Goal: Find specific page/section: Find specific page/section

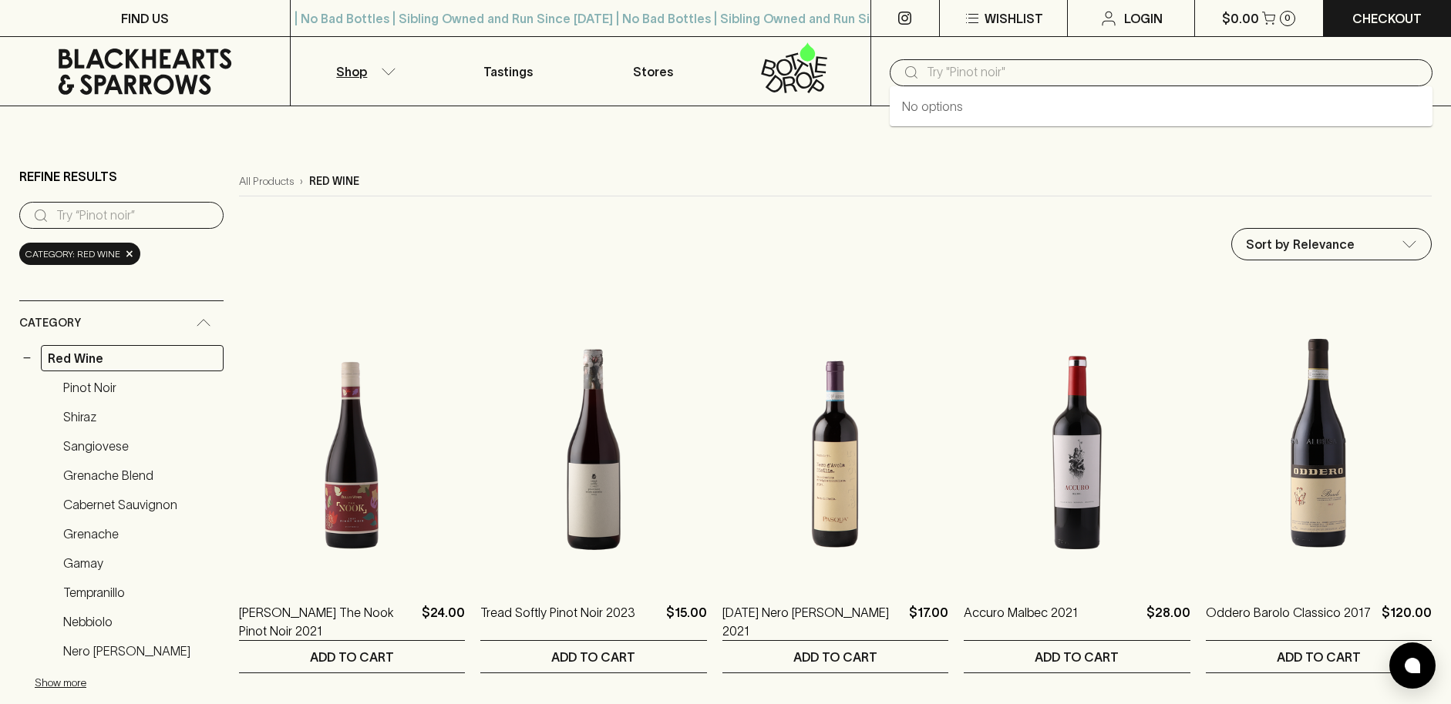
click at [966, 79] on input "text" at bounding box center [1172, 72] width 493 height 25
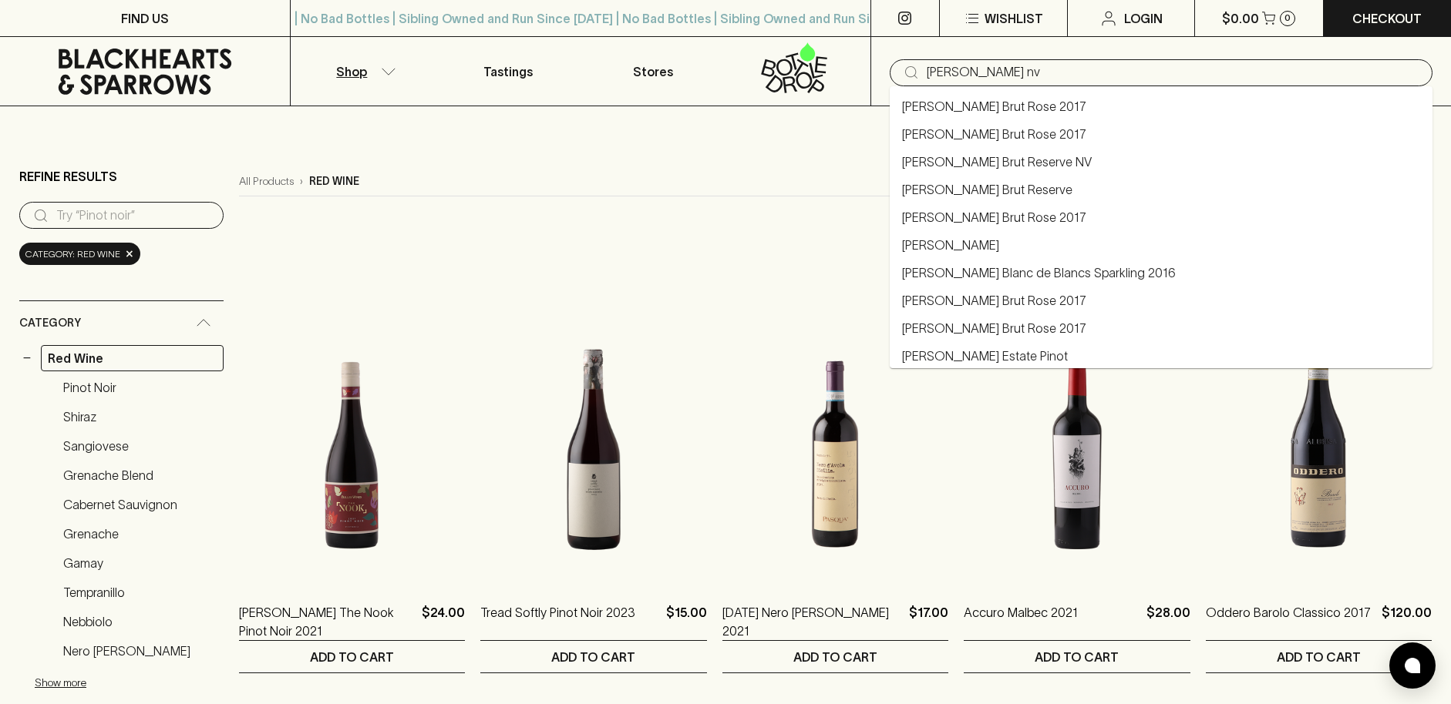
click at [1020, 162] on link "Stefano Lubiana Brut Reserve NV" at bounding box center [997, 162] width 190 height 18
type input "Stefano Lubiana Brut Reserve NV"
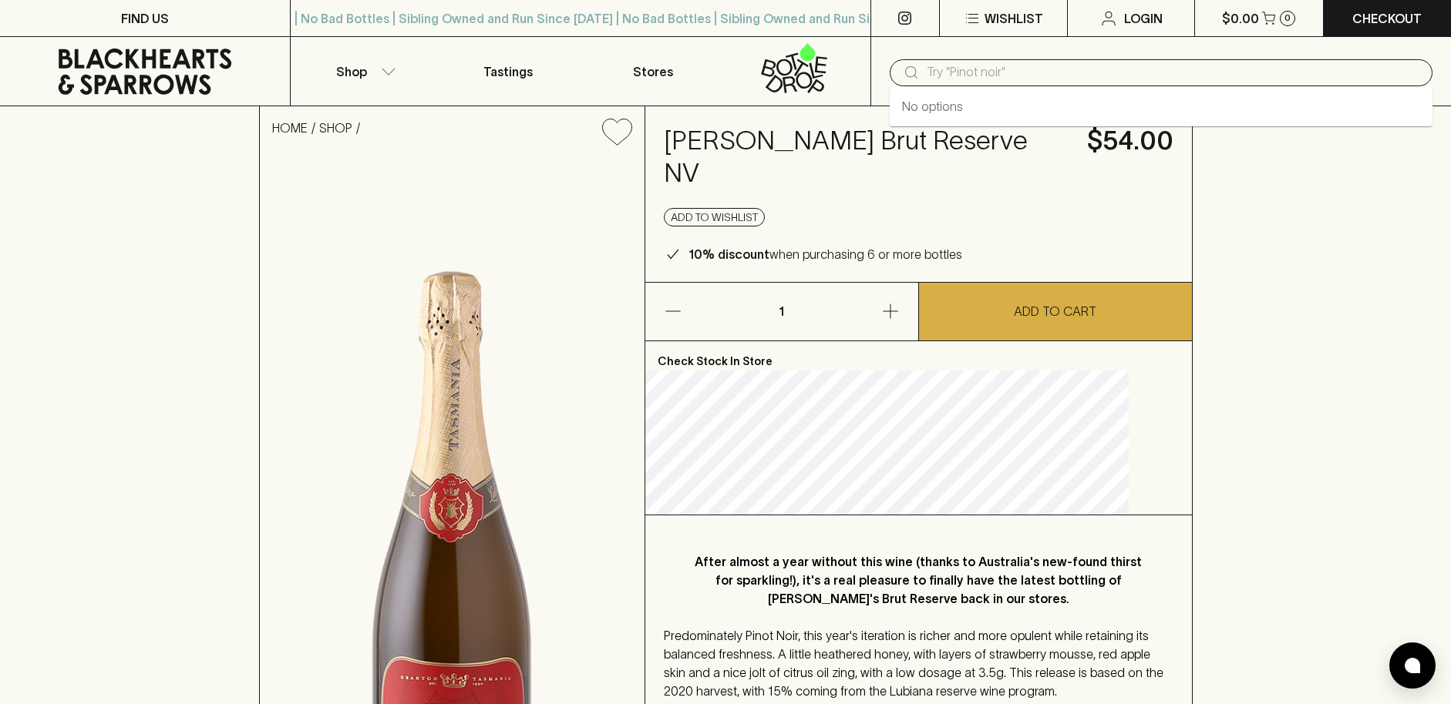
click at [960, 76] on input "text" at bounding box center [1172, 72] width 493 height 25
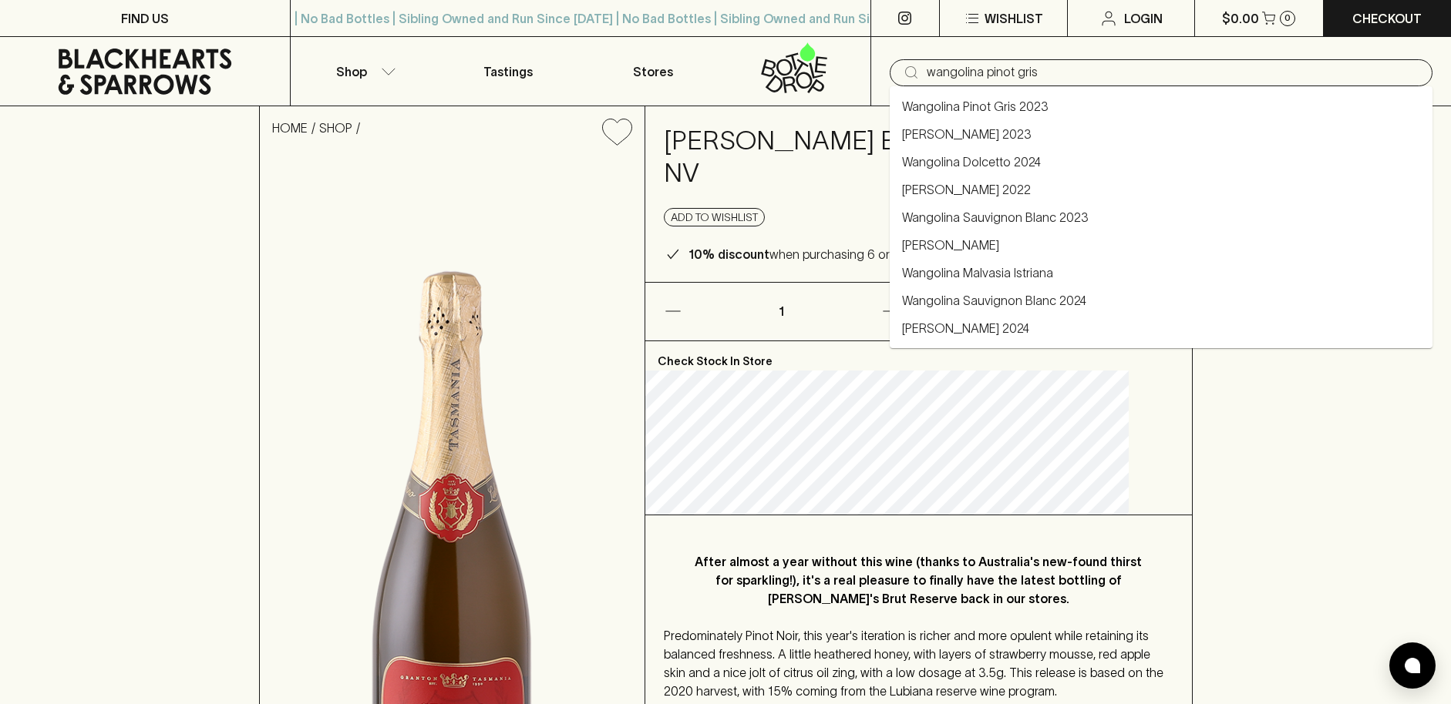
type input "wangolina pinot gris"
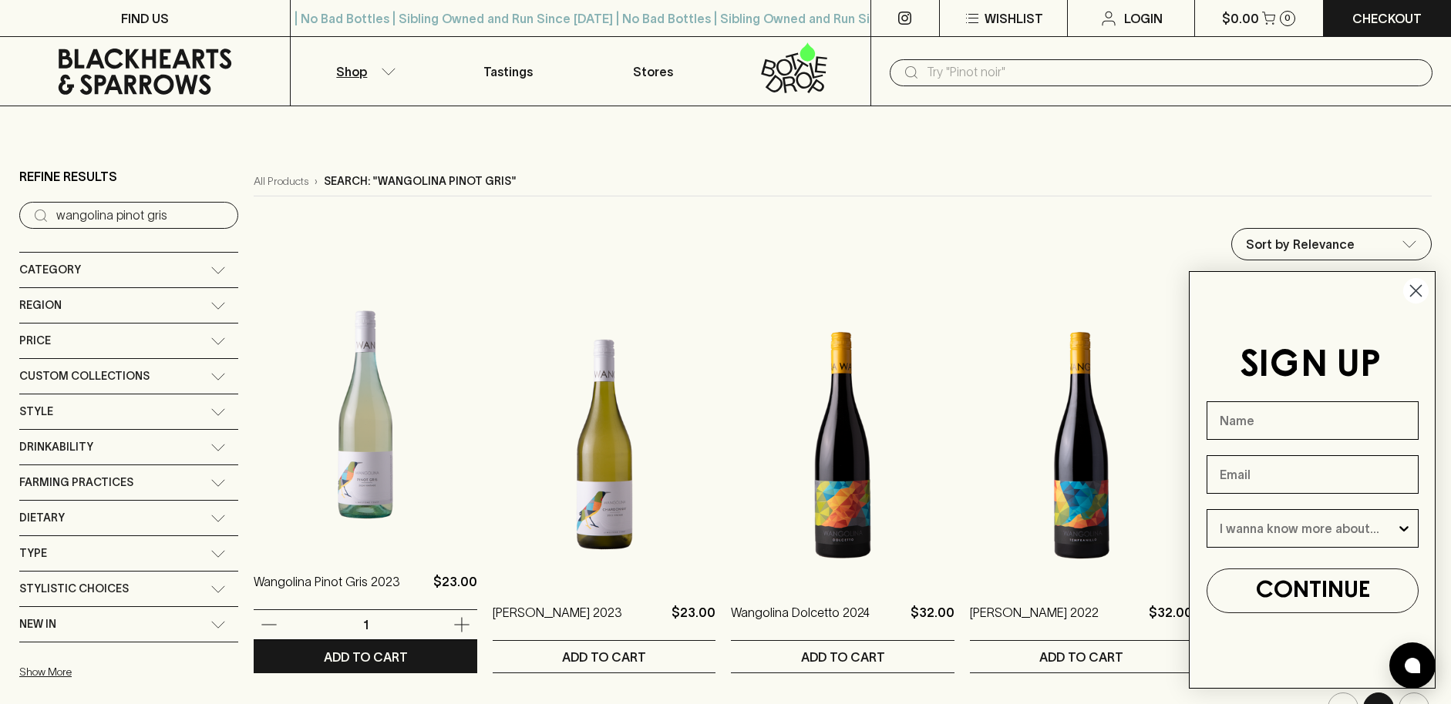
click at [324, 455] on img at bounding box center [366, 415] width 224 height 270
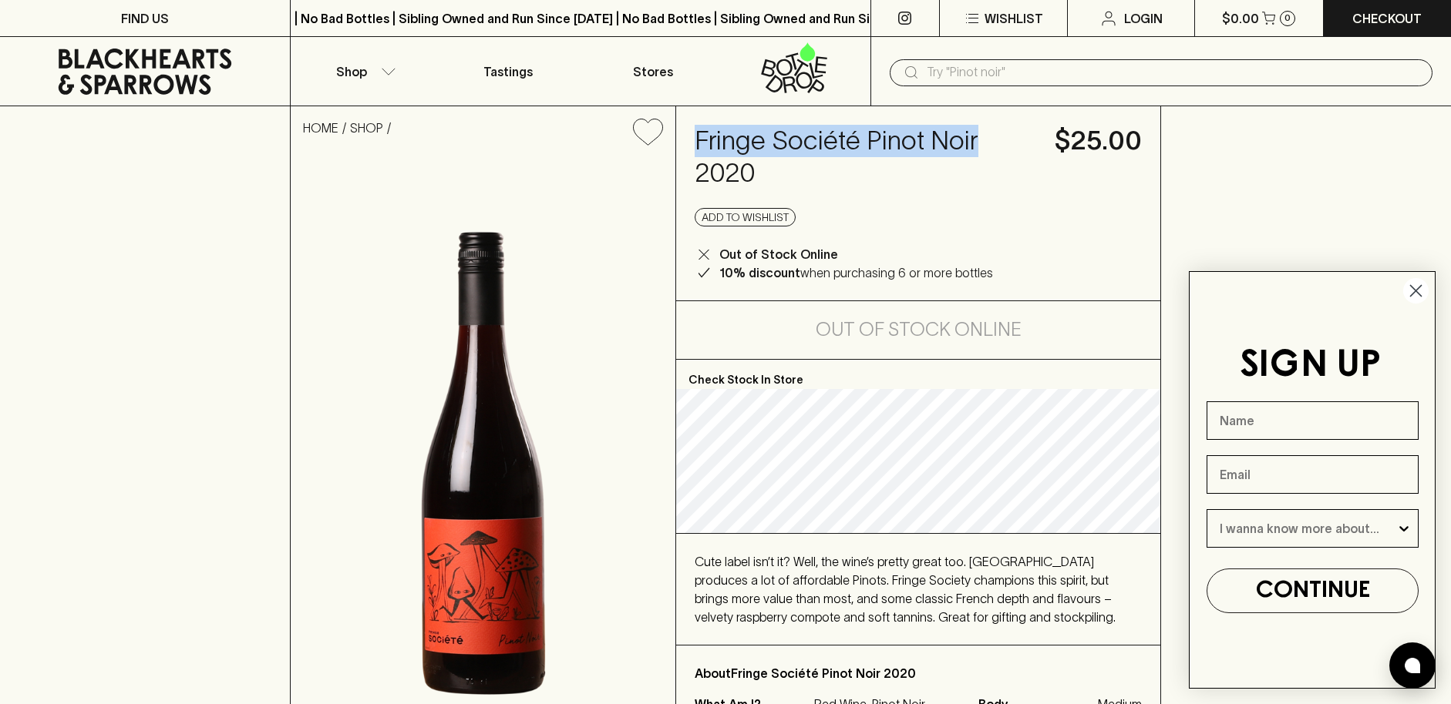
drag, startPoint x: 708, startPoint y: 140, endPoint x: 973, endPoint y: 146, distance: 265.2
click at [973, 146] on h4 "Fringe Société Pinot Noir 2020" at bounding box center [864, 157] width 341 height 65
copy h4 "Fringe Société Pinot Noir"
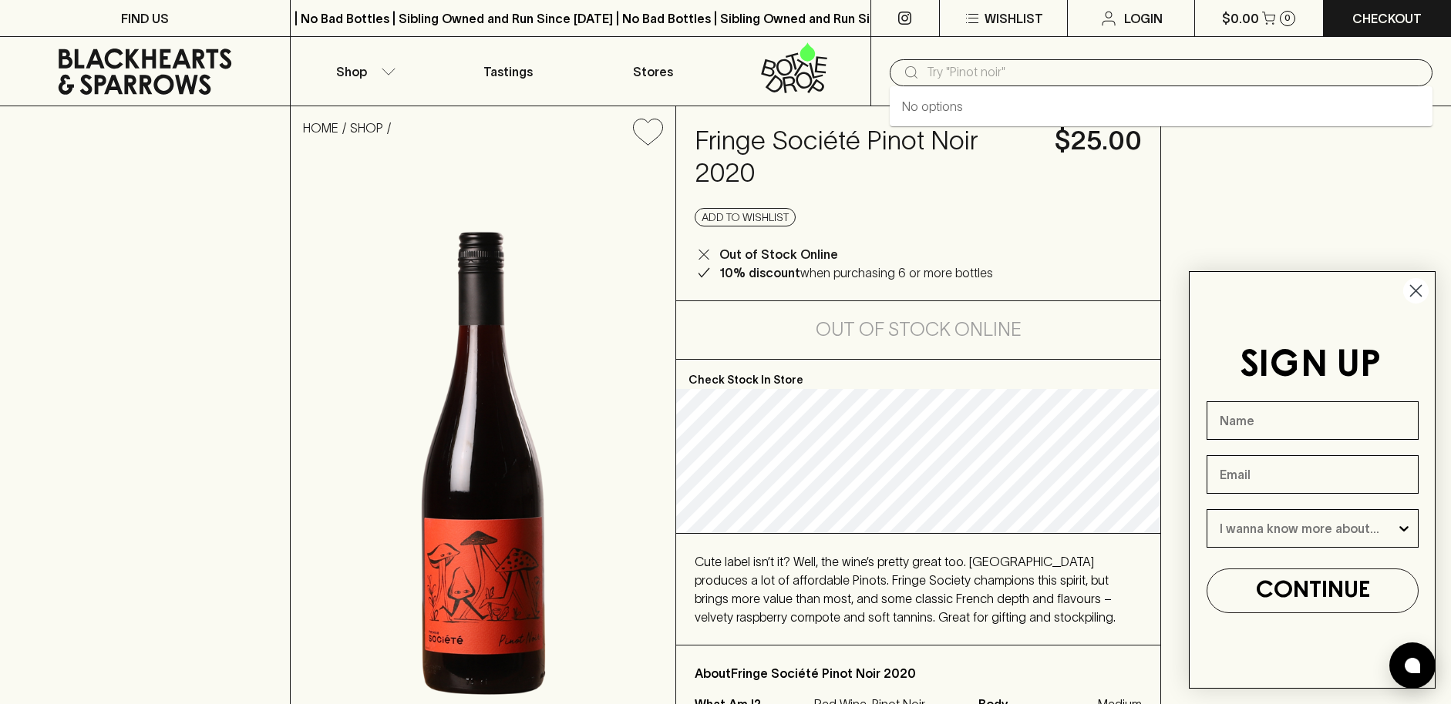
click at [1013, 81] on input "text" at bounding box center [1172, 72] width 493 height 25
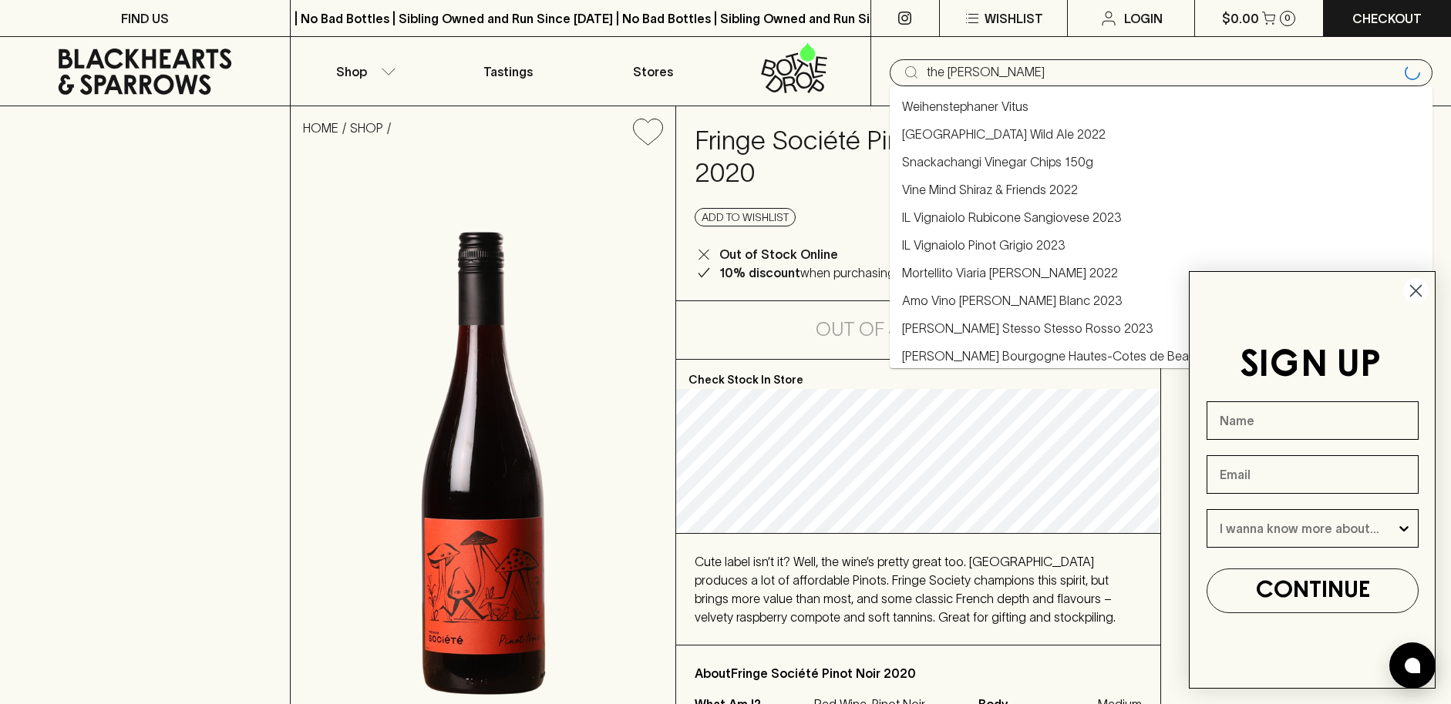
type input "the vincent"
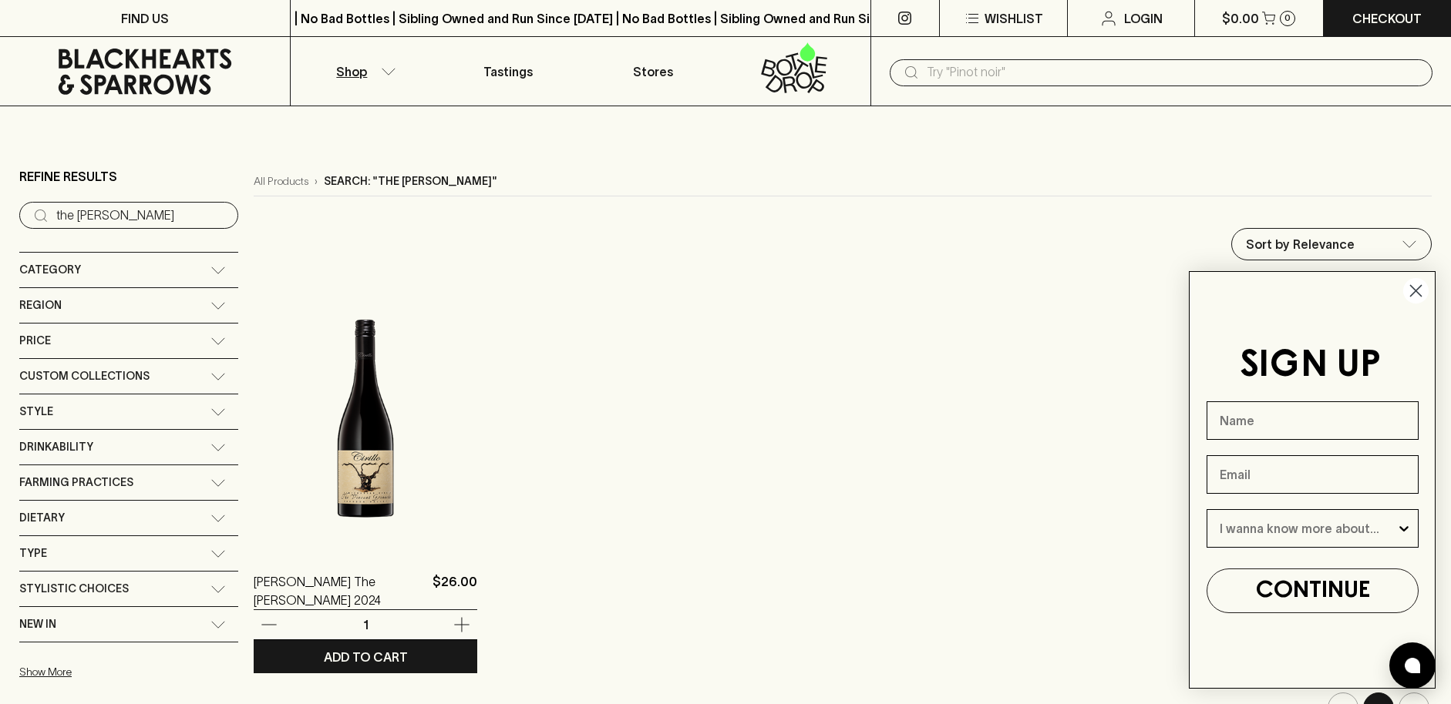
click at [328, 482] on img at bounding box center [366, 415] width 224 height 270
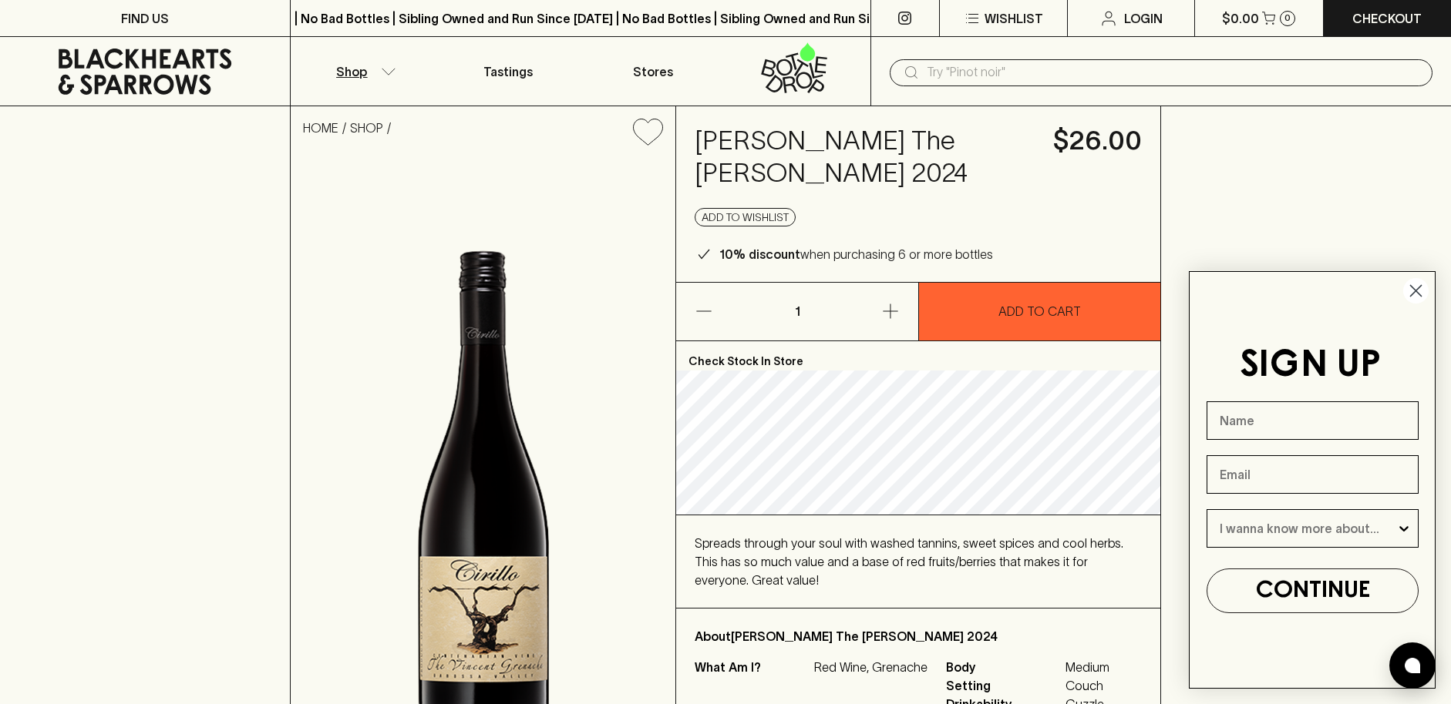
click at [394, 69] on icon "button" at bounding box center [388, 72] width 15 height 8
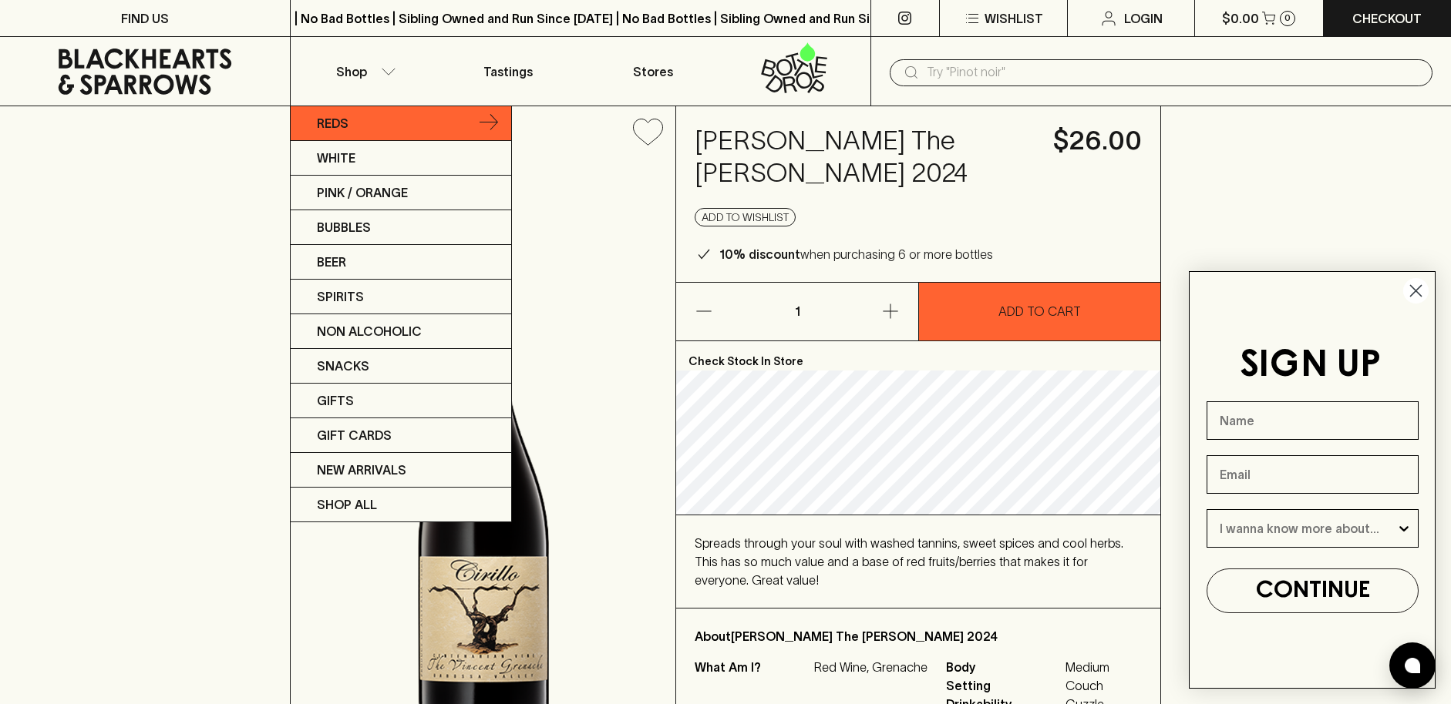
click at [371, 129] on link "Reds" at bounding box center [401, 123] width 220 height 35
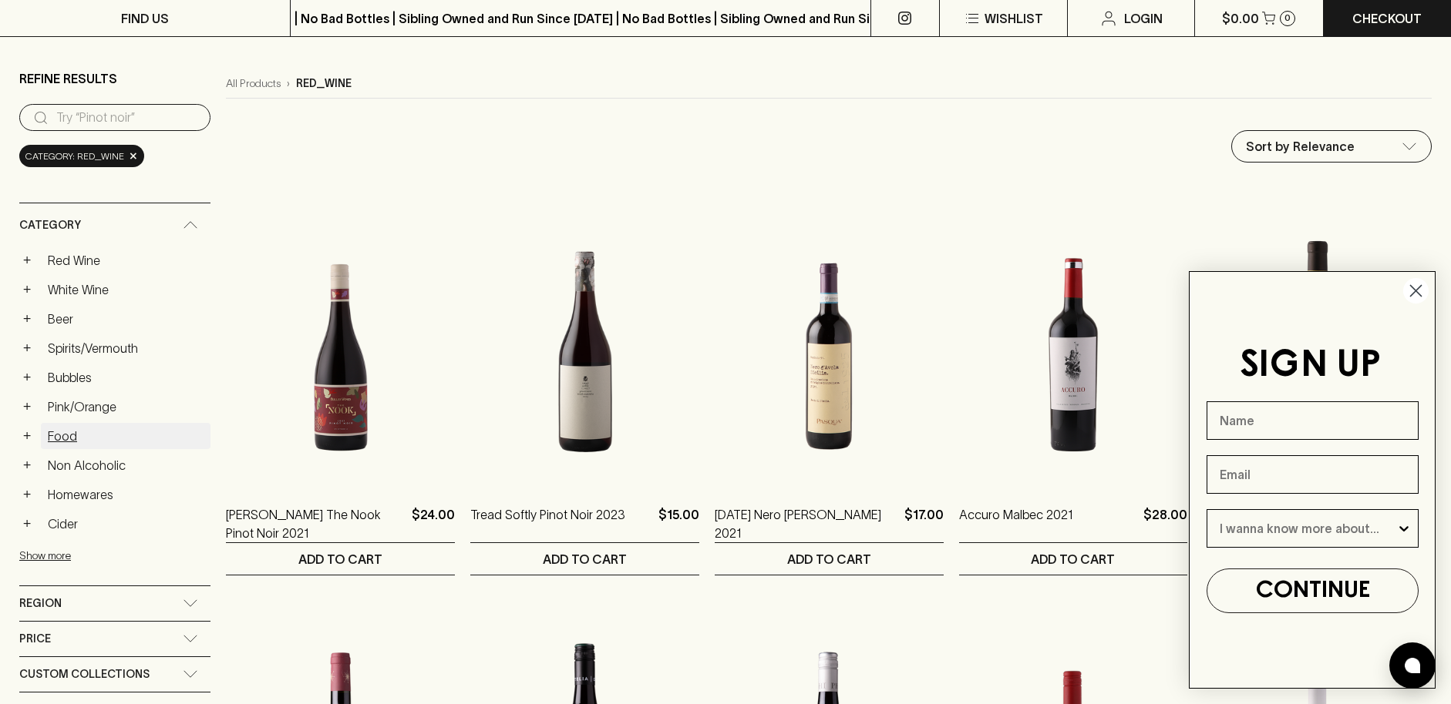
scroll to position [143, 0]
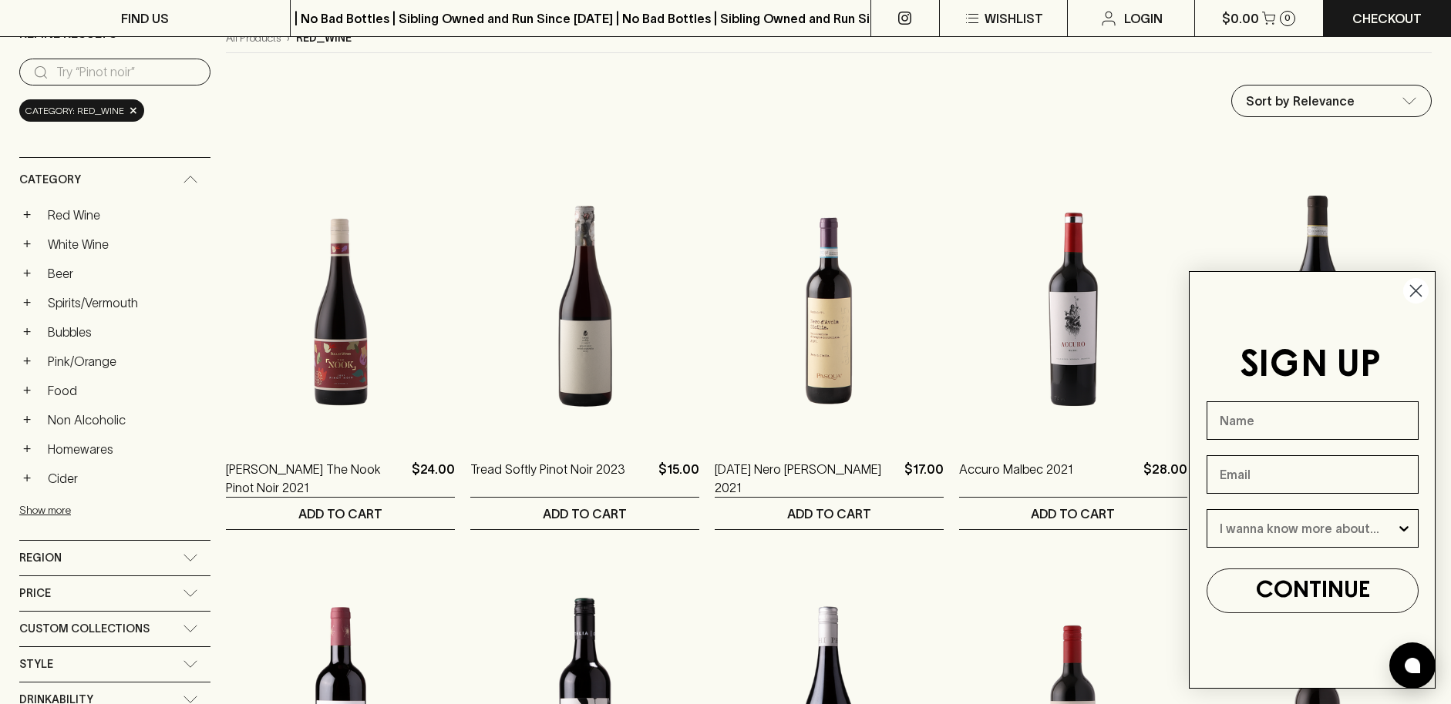
click at [69, 556] on div "Region" at bounding box center [100, 558] width 163 height 19
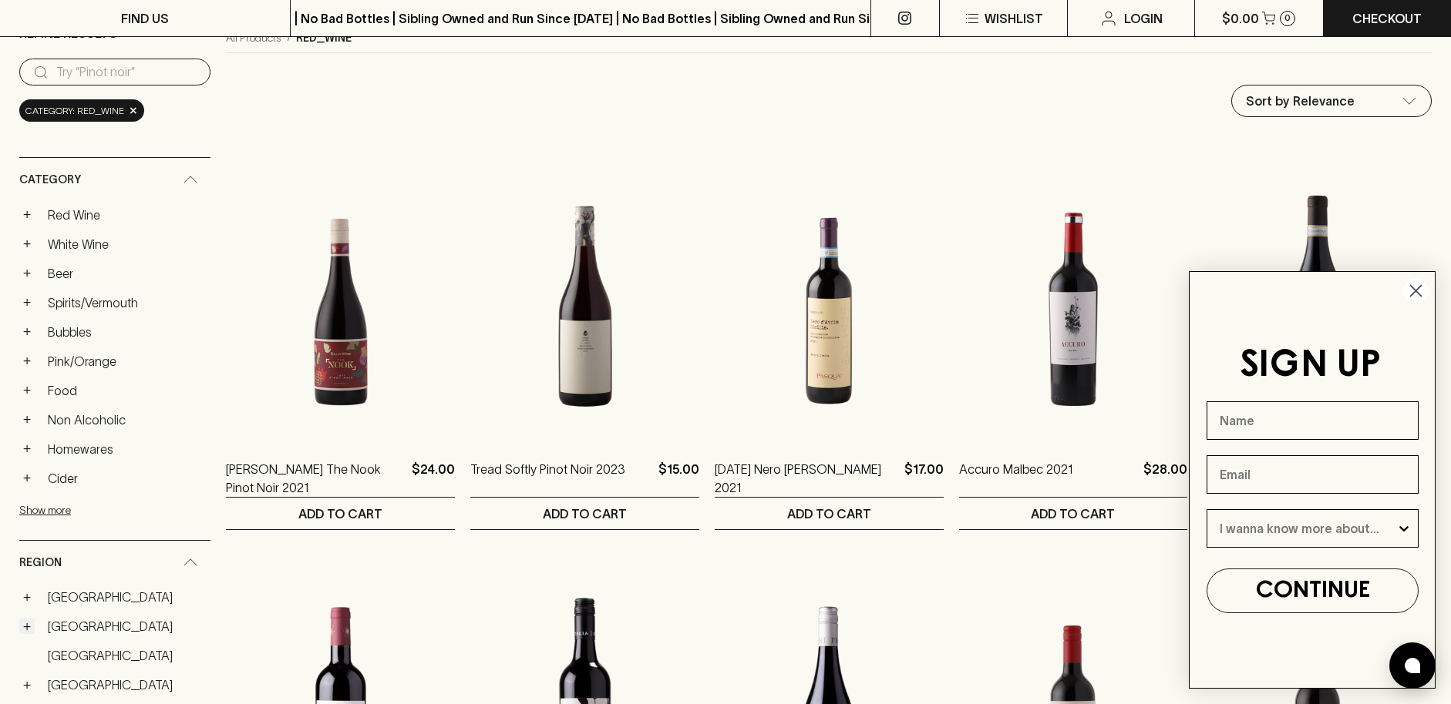
click at [27, 628] on button "+" at bounding box center [26, 626] width 15 height 15
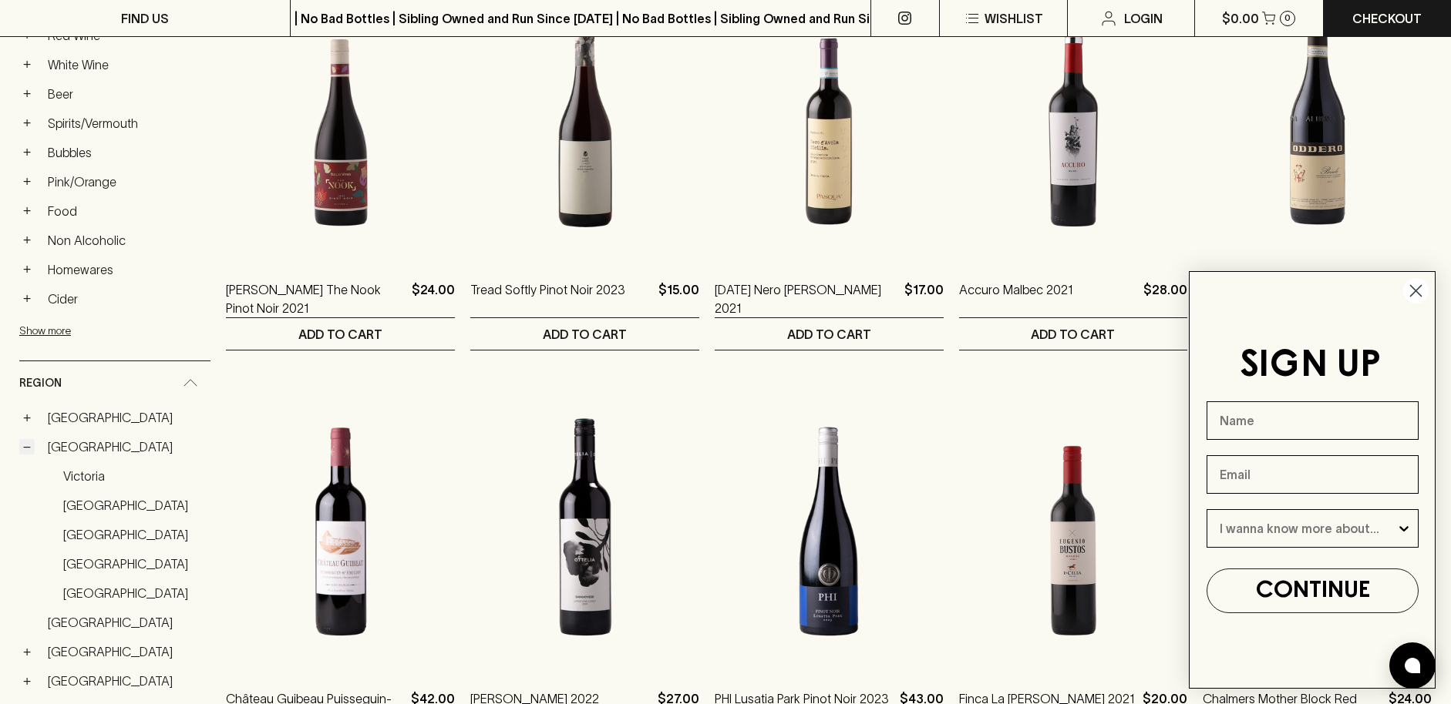
scroll to position [324, 0]
click at [66, 506] on link "South Australia" at bounding box center [133, 505] width 154 height 26
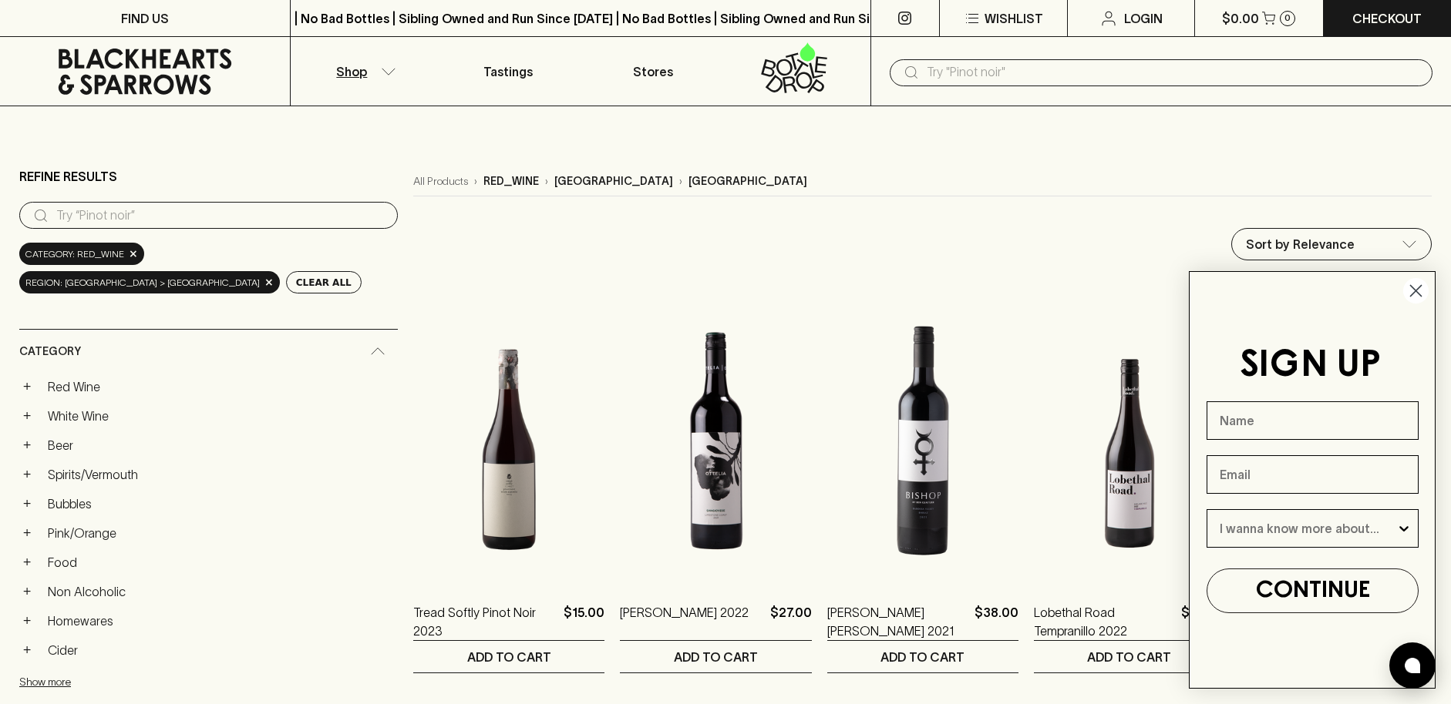
click at [129, 56] on icon at bounding box center [145, 72] width 173 height 46
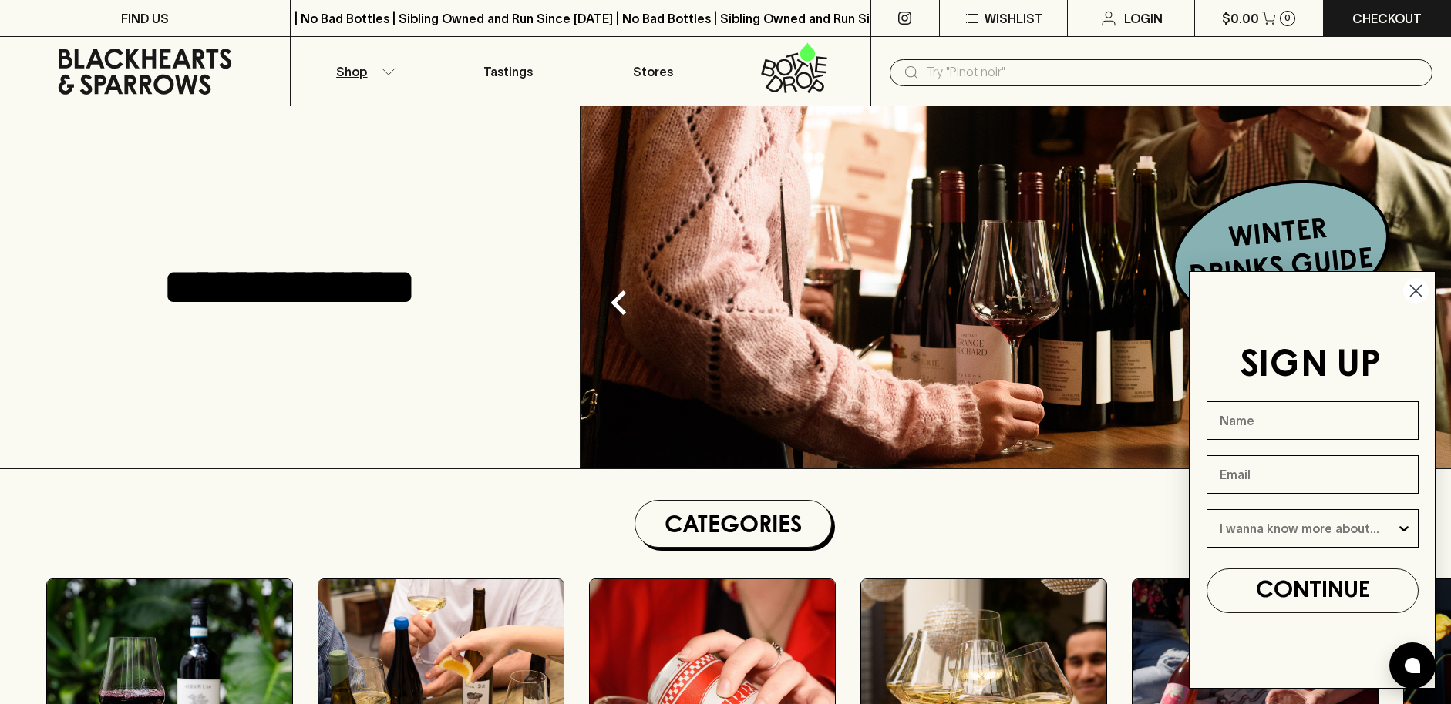
click at [388, 71] on icon "button" at bounding box center [388, 72] width 15 height 8
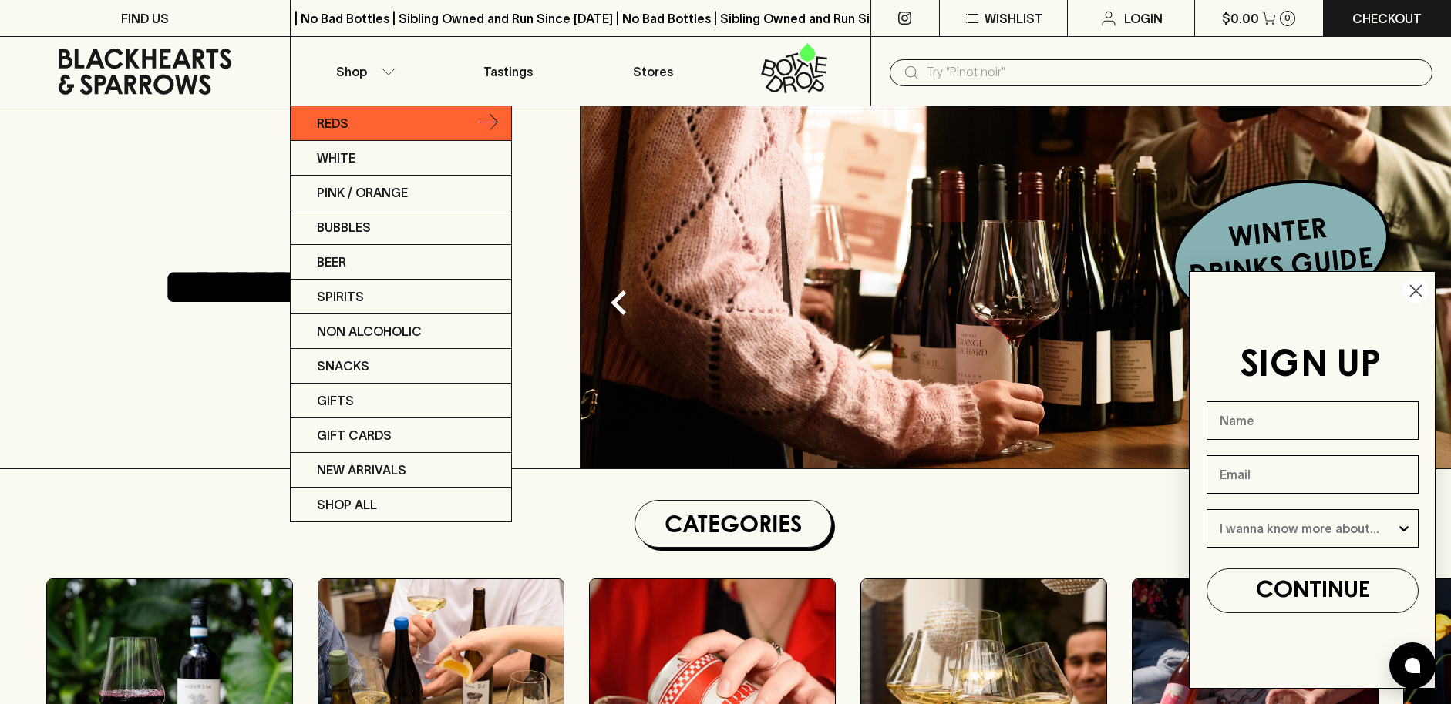
click at [359, 123] on link "Reds" at bounding box center [401, 123] width 220 height 35
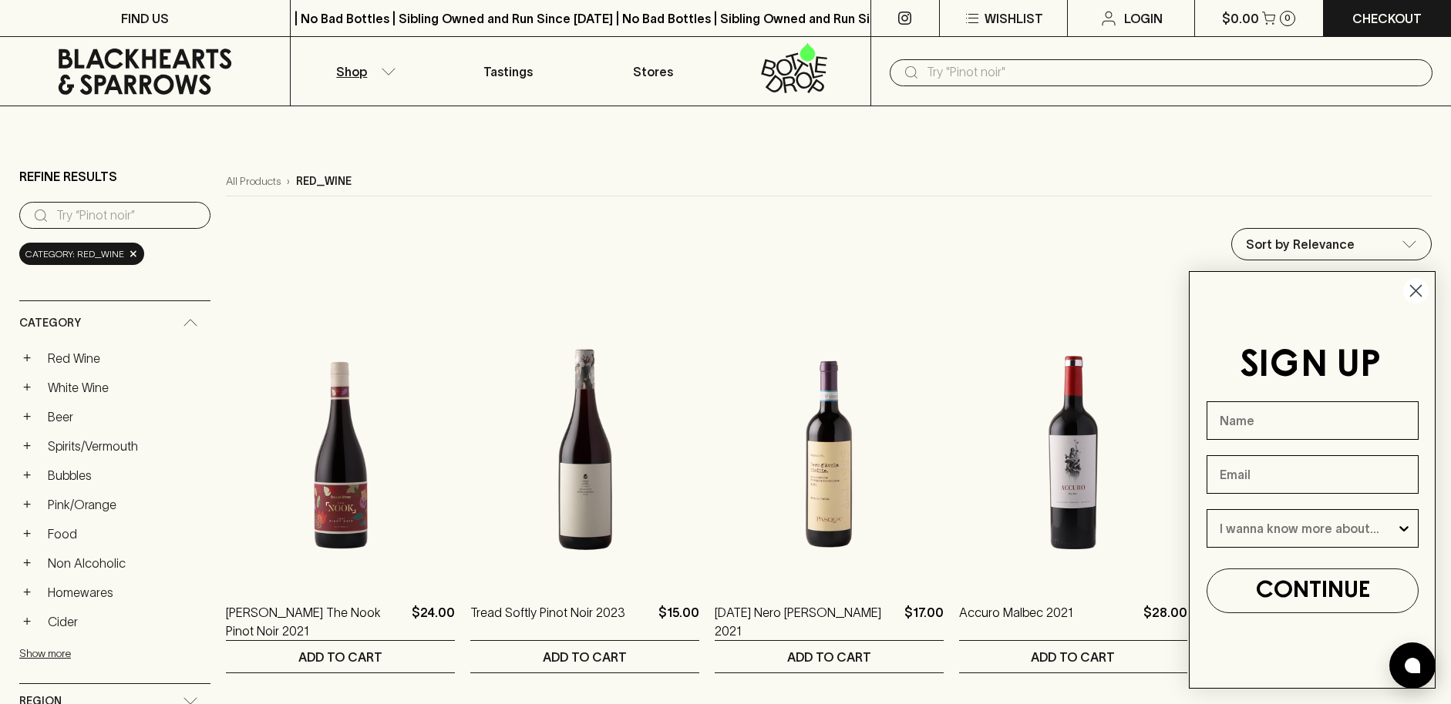
click at [1412, 288] on icon "Close dialog" at bounding box center [1415, 291] width 11 height 11
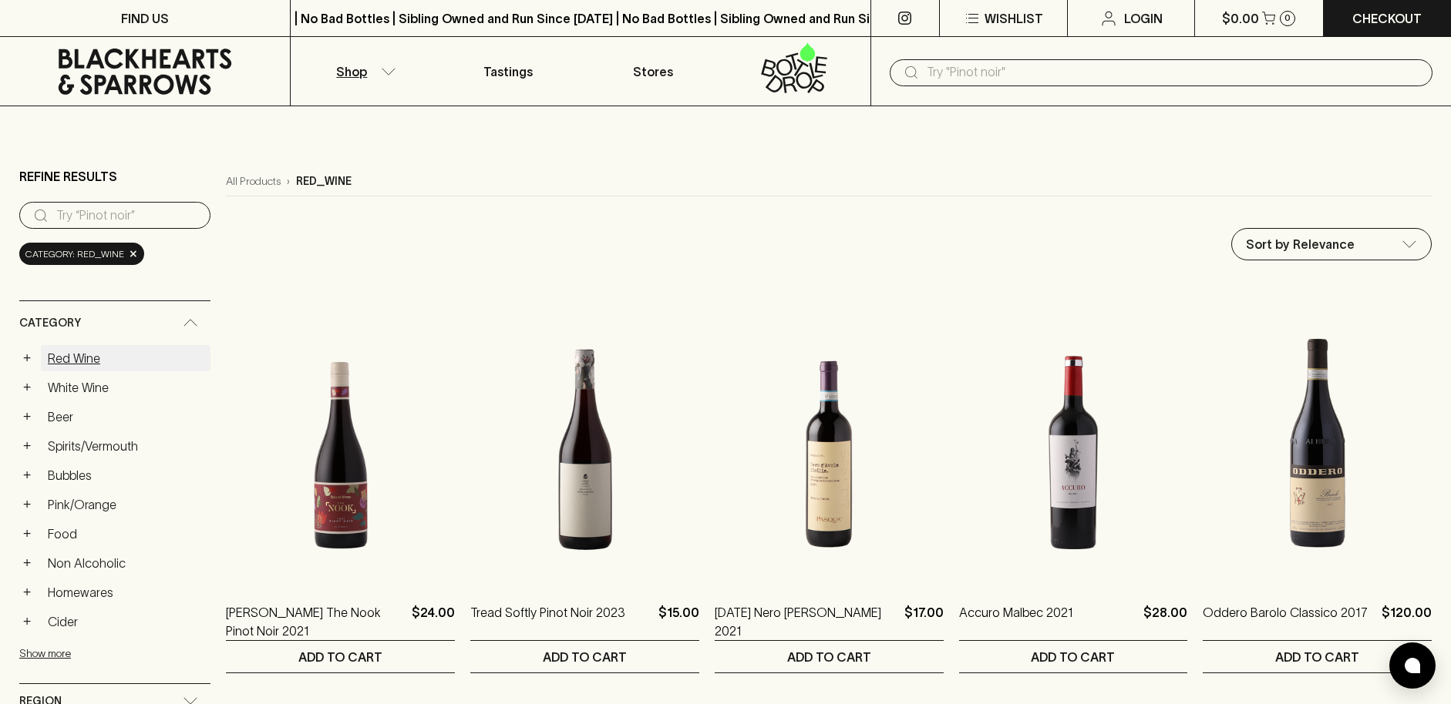
click at [86, 359] on link "Red Wine" at bounding box center [126, 358] width 170 height 26
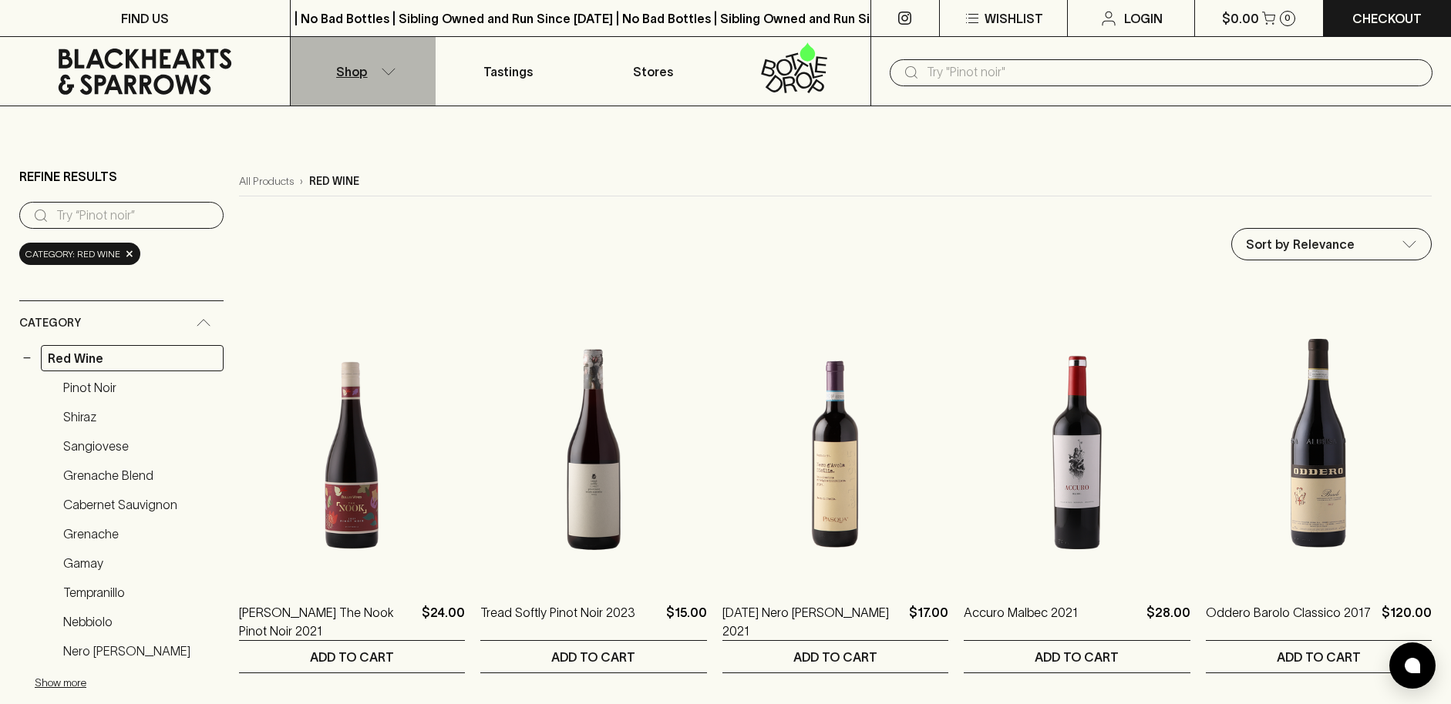
click at [384, 70] on icon "button" at bounding box center [388, 71] width 13 height 6
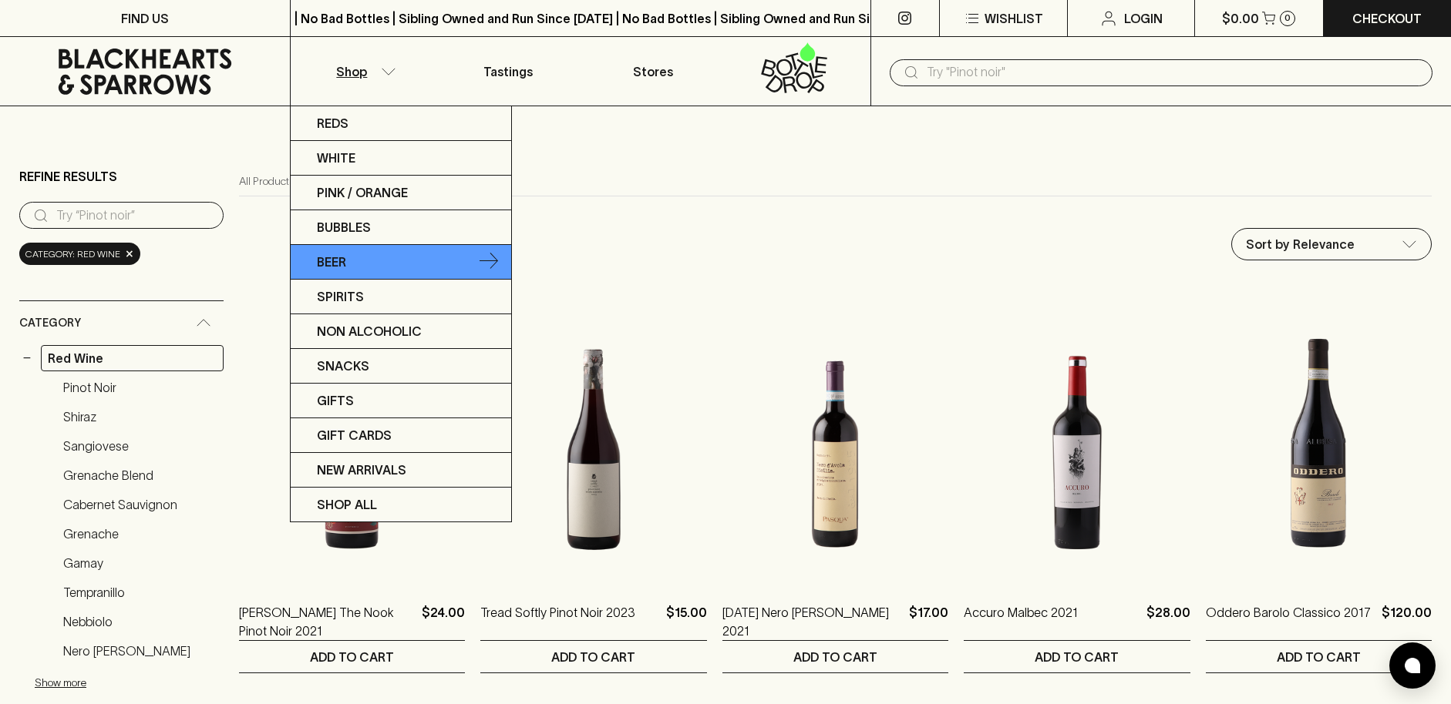
click at [345, 260] on p "Beer" at bounding box center [331, 262] width 29 height 18
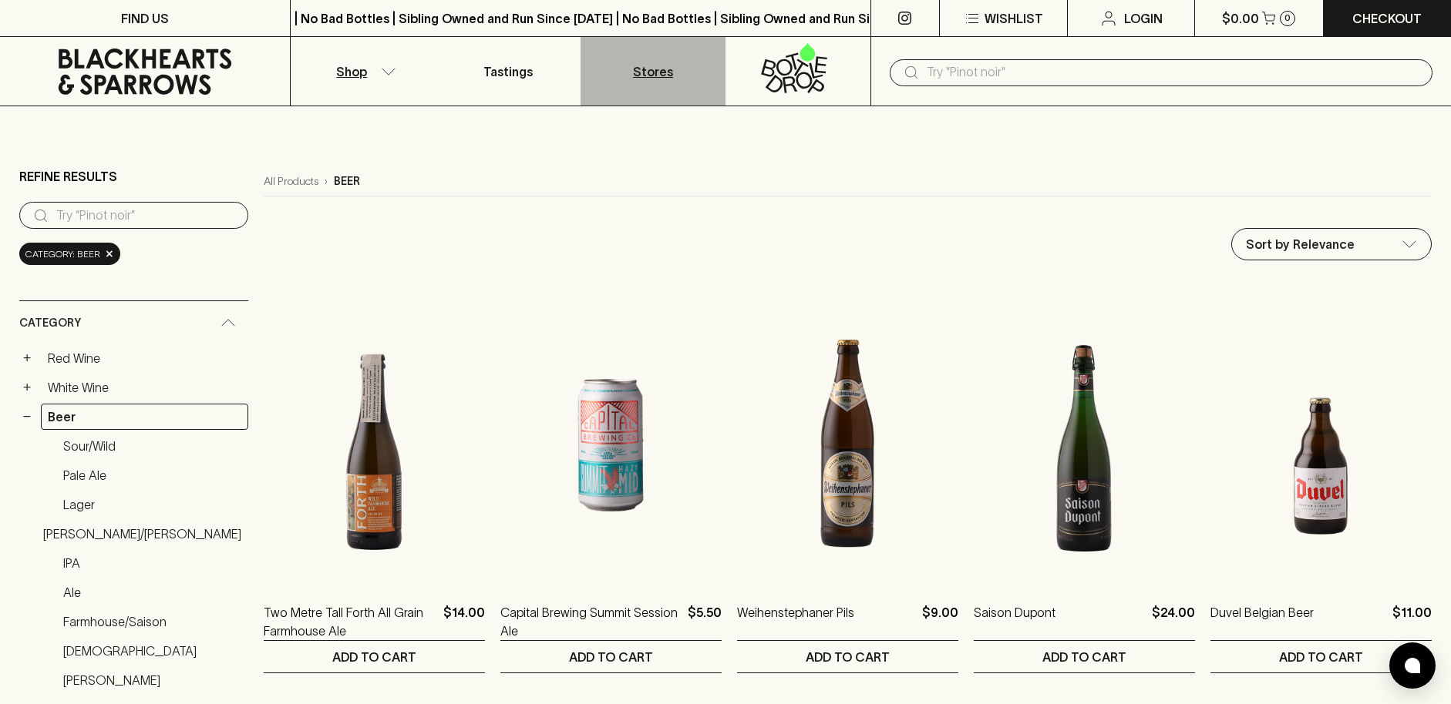
click at [663, 67] on p "Stores" at bounding box center [653, 71] width 40 height 18
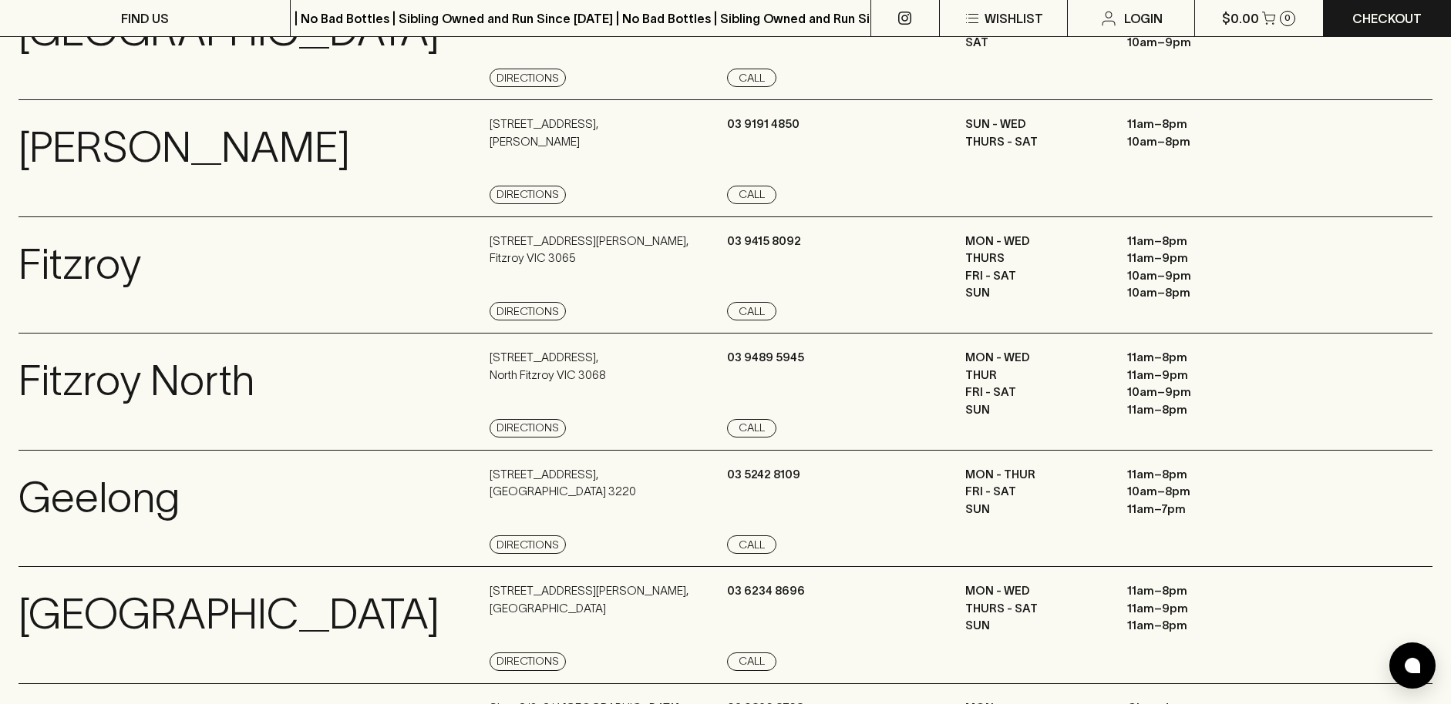
scroll to position [771, 0]
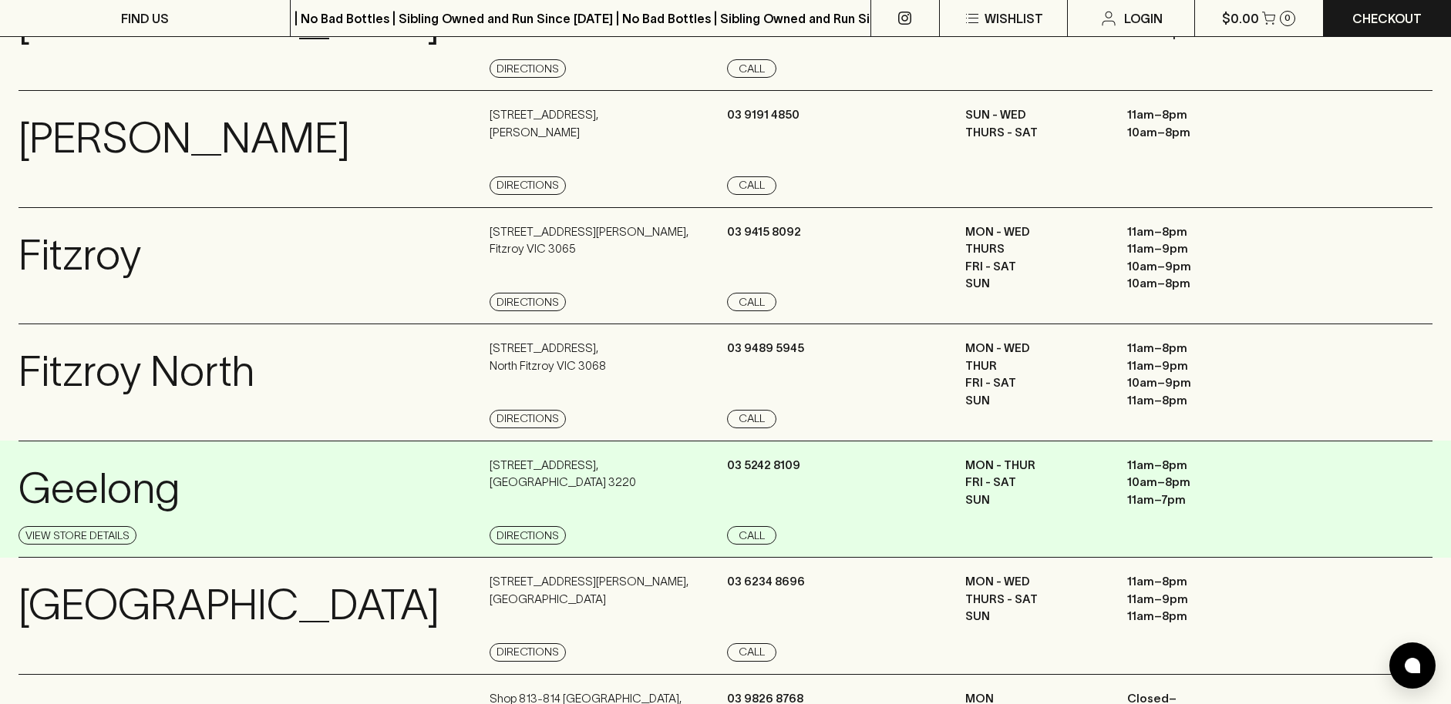
click at [609, 488] on div "332 Pakington Street , Newtown VIC 3220 Directions" at bounding box center [606, 501] width 234 height 89
drag, startPoint x: 513, startPoint y: 462, endPoint x: 595, endPoint y: 465, distance: 81.7
click at [595, 465] on p "332 Pakington Street , Newtown VIC 3220" at bounding box center [562, 474] width 146 height 35
copy p "Pakington Street"
click at [1323, 482] on div "MON - THUR 11am – 8pm FRI - SAT 10am – 8pm SUN 11am – 7pm" at bounding box center [1198, 501] width 467 height 89
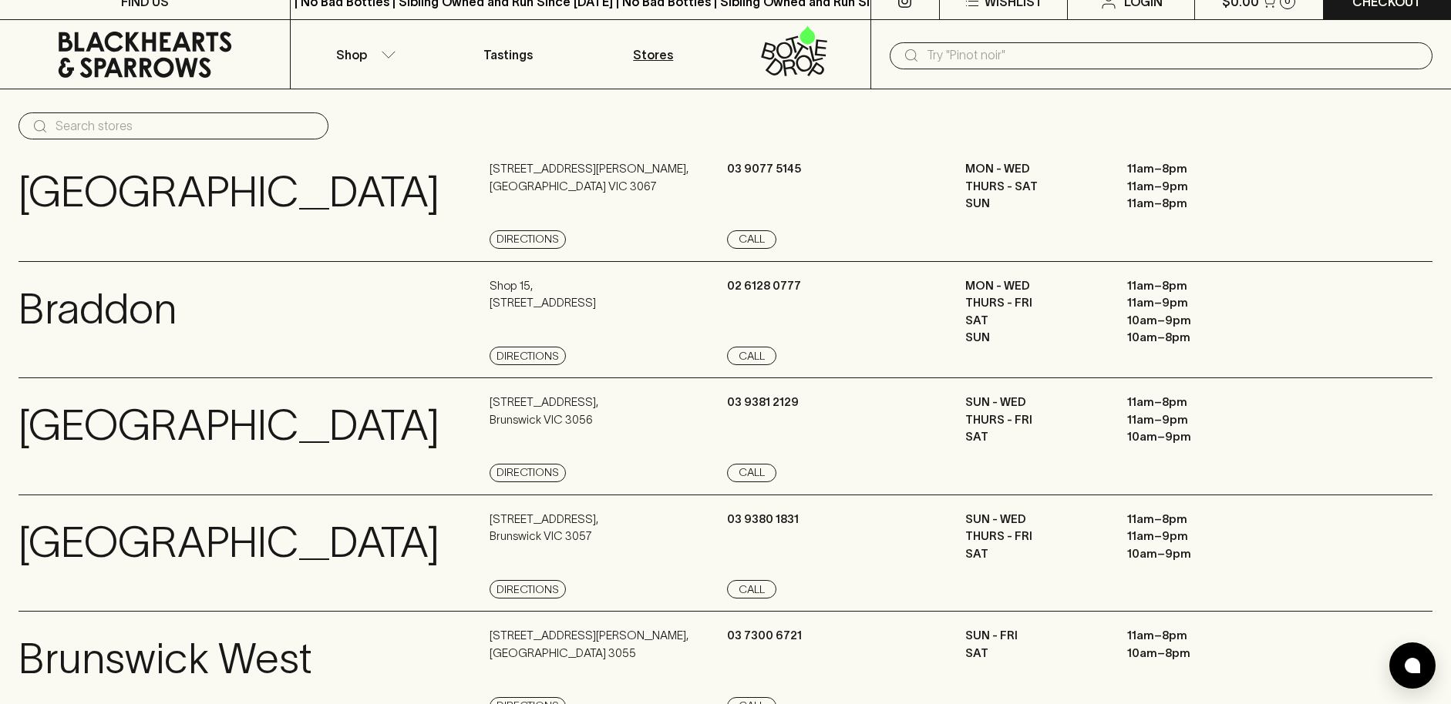
scroll to position [0, 0]
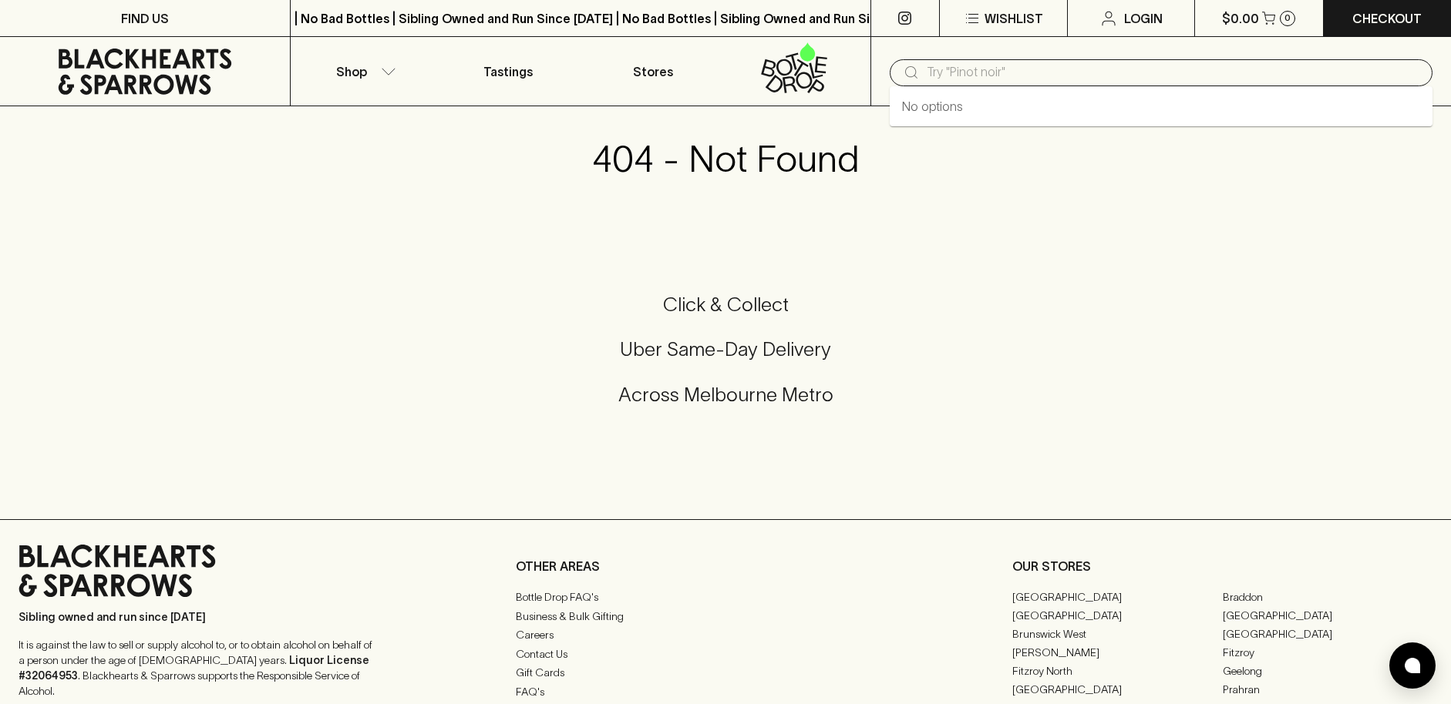
click at [960, 73] on input "text" at bounding box center [1172, 72] width 493 height 25
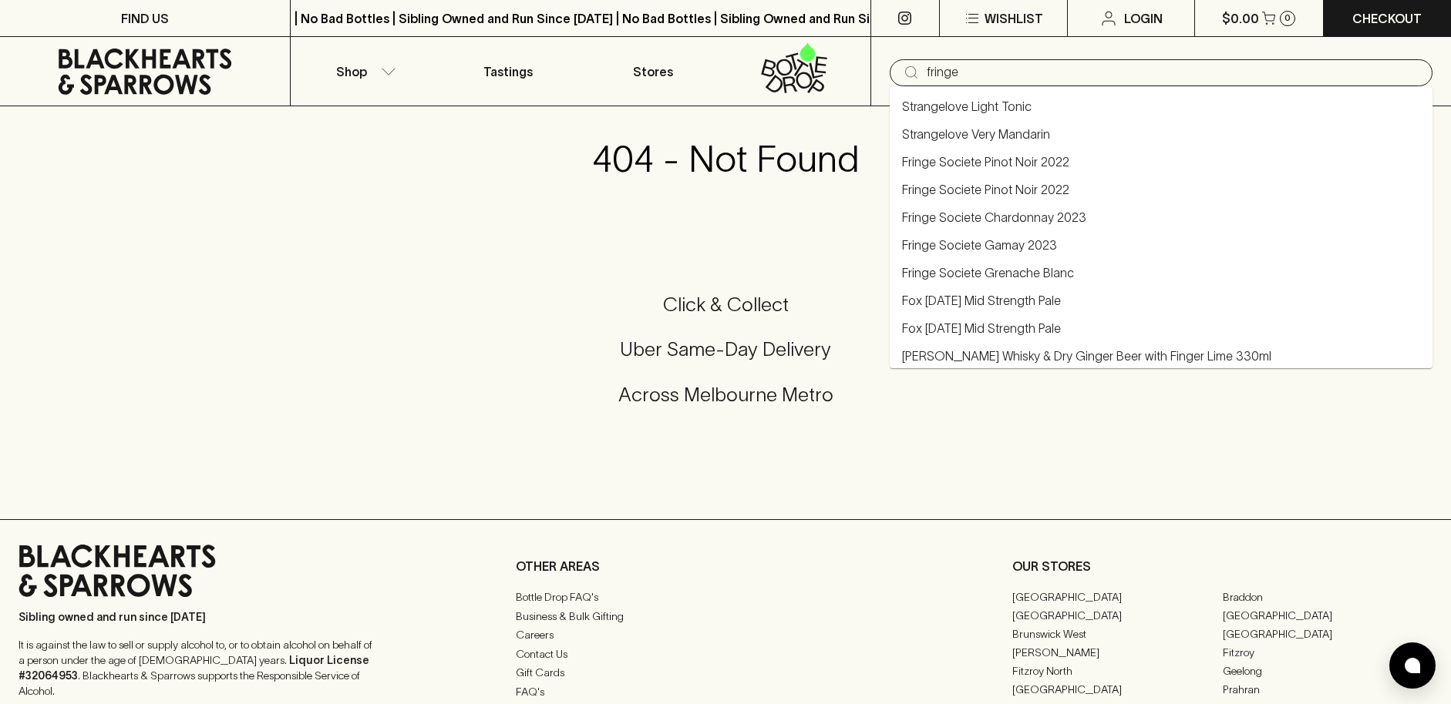
click at [1004, 242] on link "Fringe Societe Gamay 2023" at bounding box center [979, 245] width 155 height 18
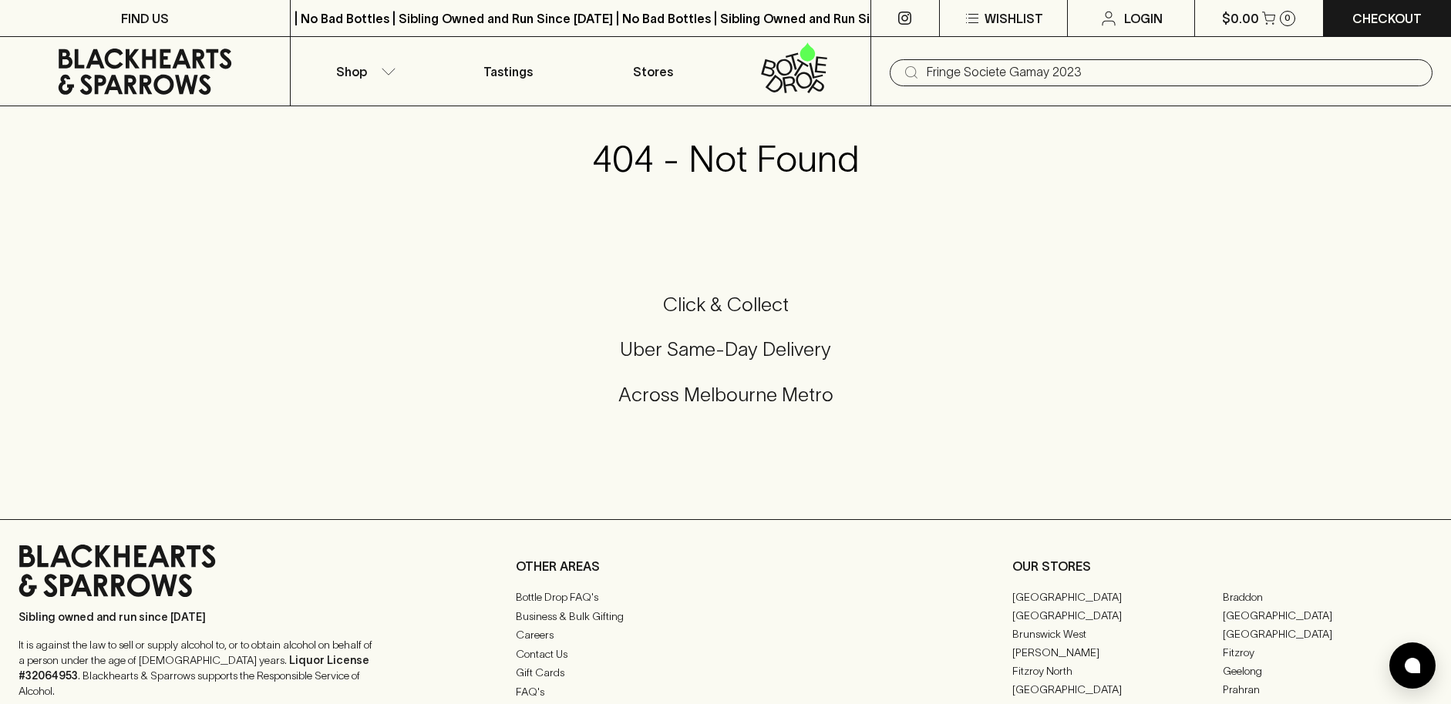
type input "Fringe Societe Gamay 2023"
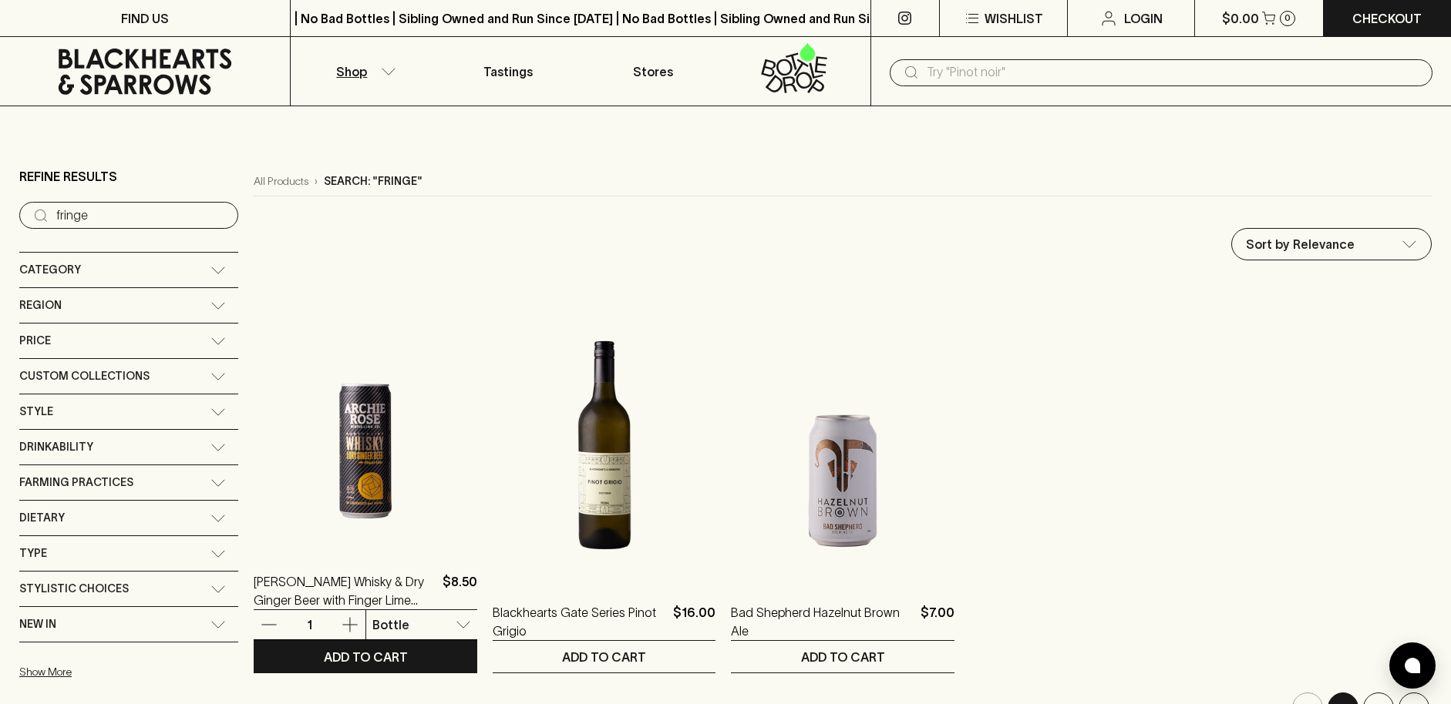
click at [355, 470] on img at bounding box center [366, 415] width 224 height 270
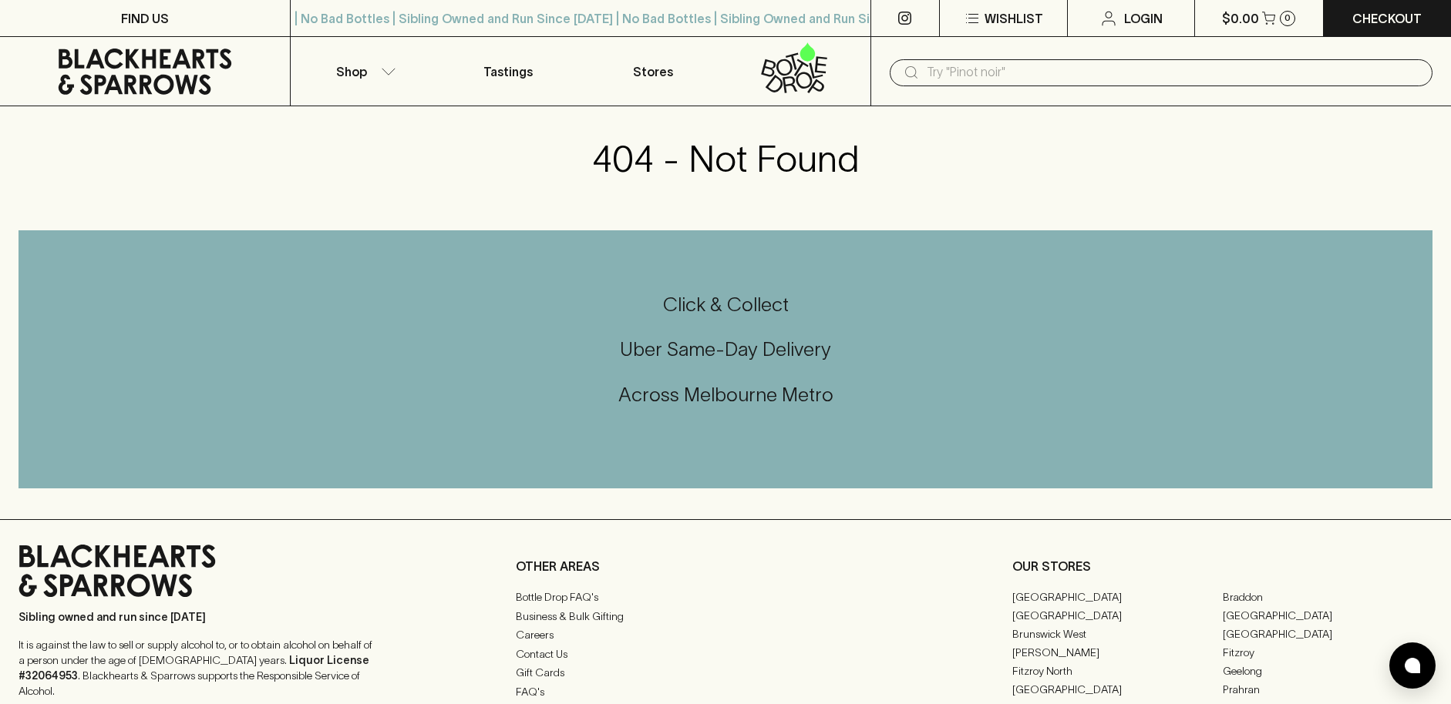
click at [1007, 77] on input "text" at bounding box center [1172, 72] width 493 height 25
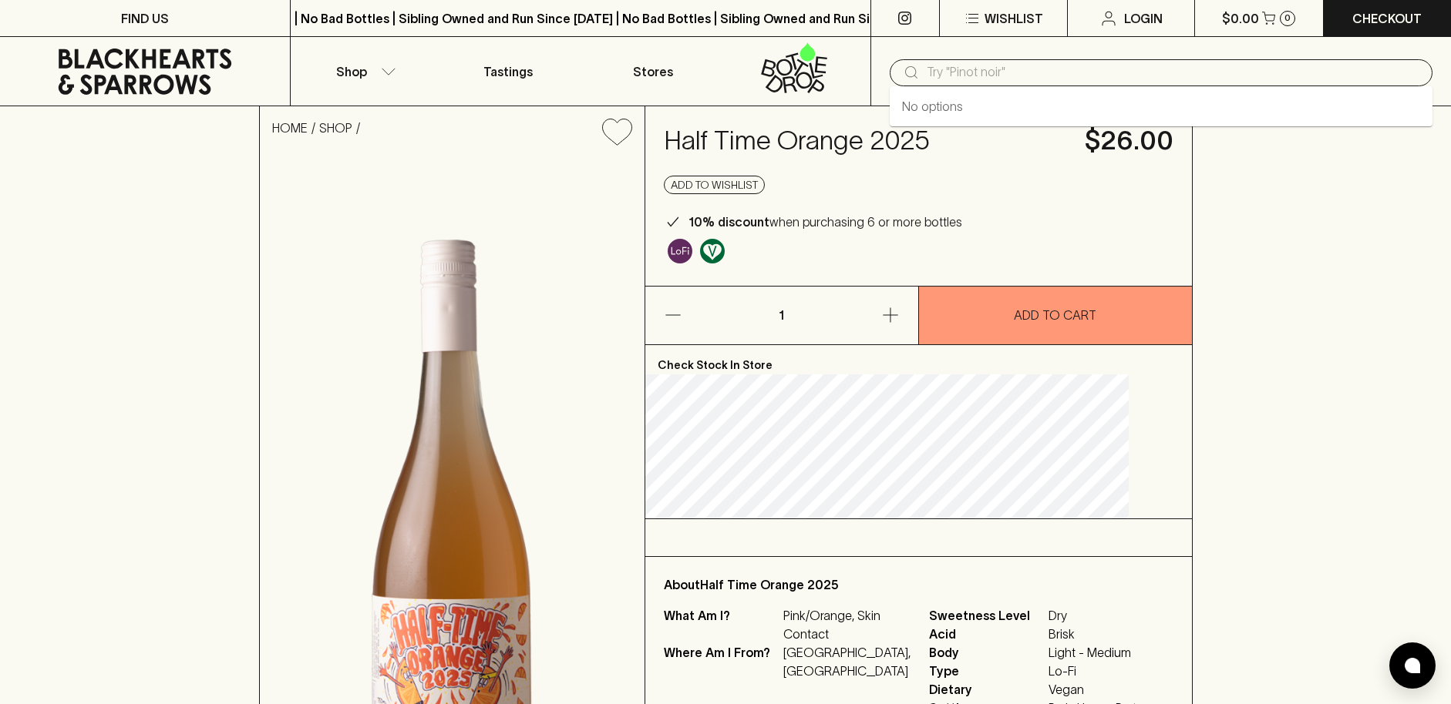
click at [940, 82] on input "text" at bounding box center [1172, 72] width 493 height 25
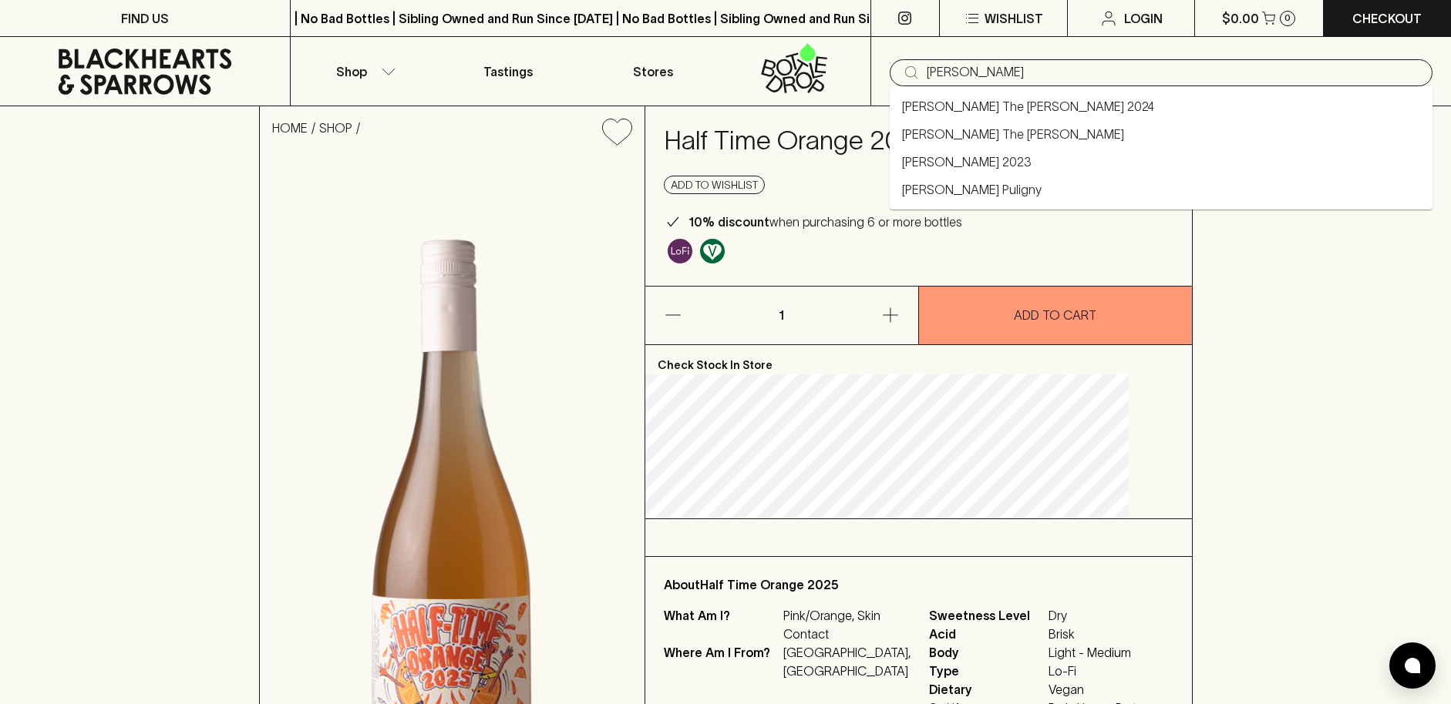
click at [994, 103] on link "Cirillo The Vincent Grenache 2024" at bounding box center [1028, 106] width 252 height 18
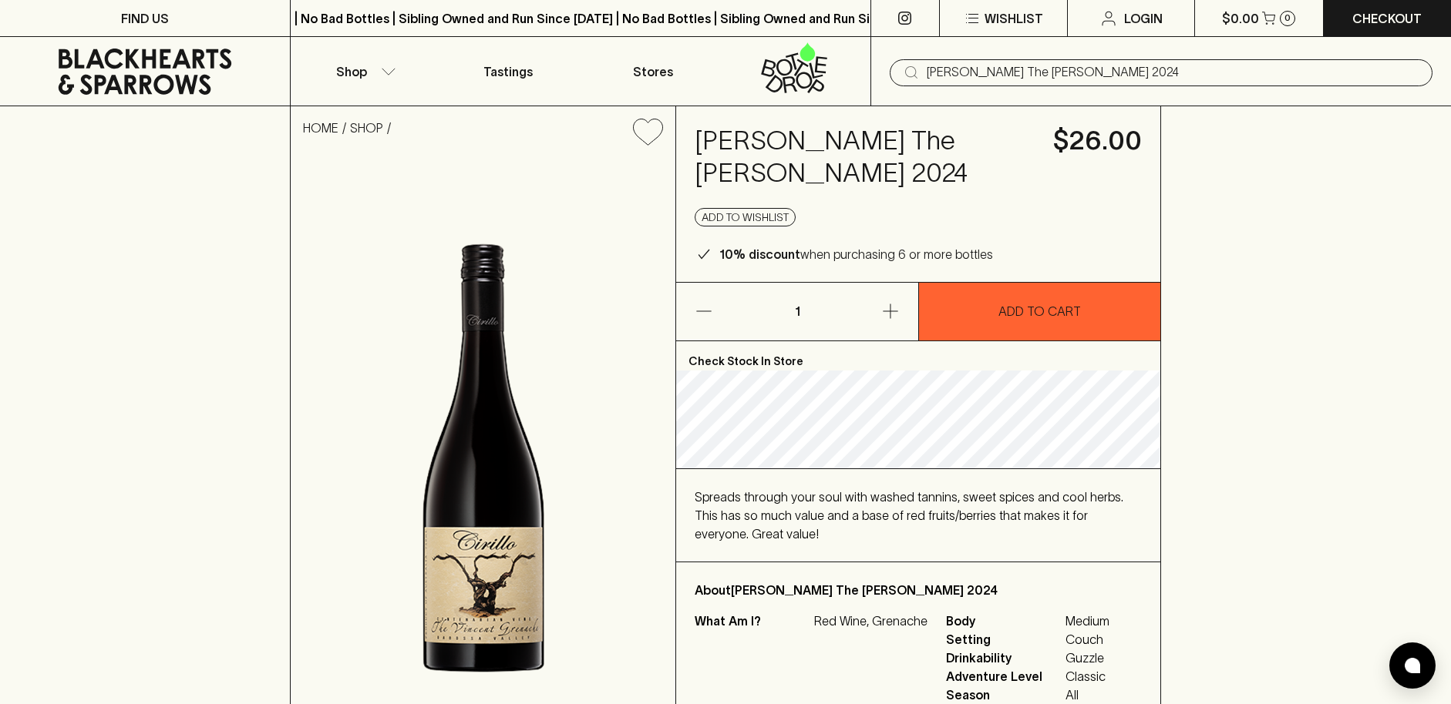
type input "Cirillo The Vincent Grenache 2024"
